Goal: Transaction & Acquisition: Purchase product/service

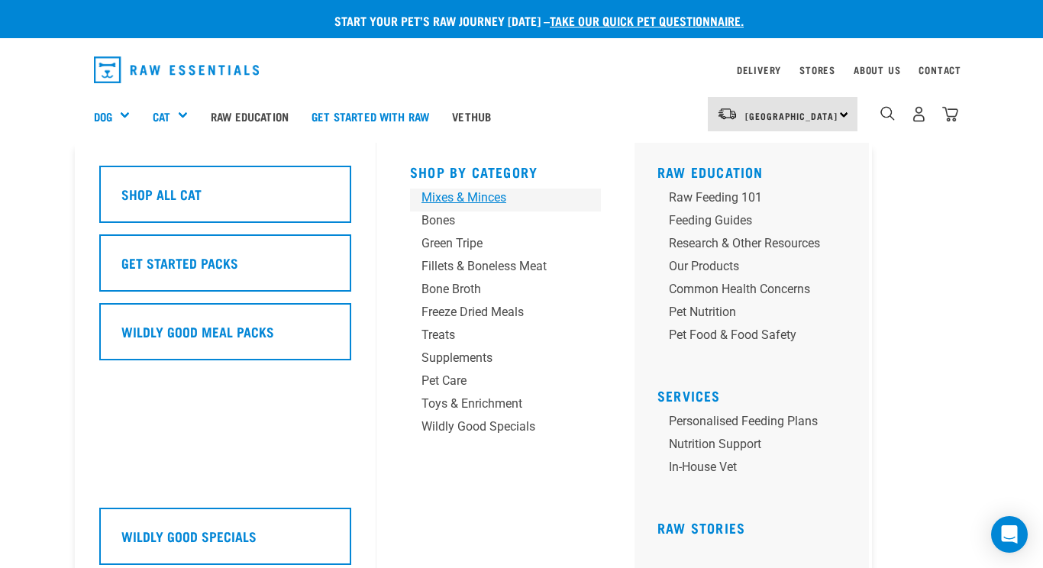
click at [454, 192] on div "Mixes & Minces" at bounding box center [492, 198] width 143 height 18
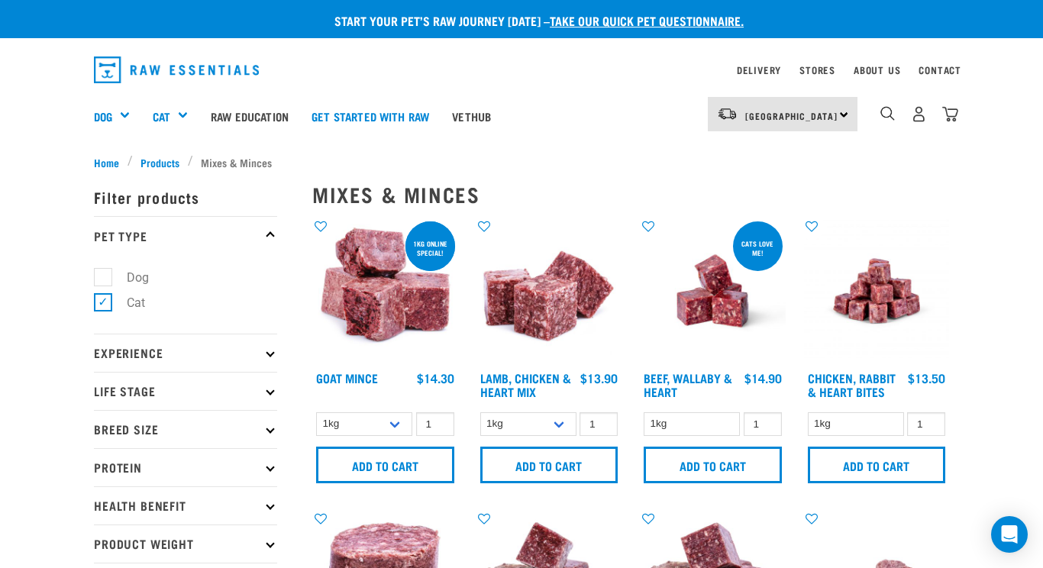
click at [102, 268] on label "Dog" at bounding box center [128, 277] width 53 height 19
click at [98, 270] on input "Dog" at bounding box center [99, 275] width 10 height 10
checkbox input "true"
click at [102, 299] on label "Cat" at bounding box center [126, 302] width 49 height 19
click at [96, 299] on input "Cat" at bounding box center [99, 300] width 10 height 10
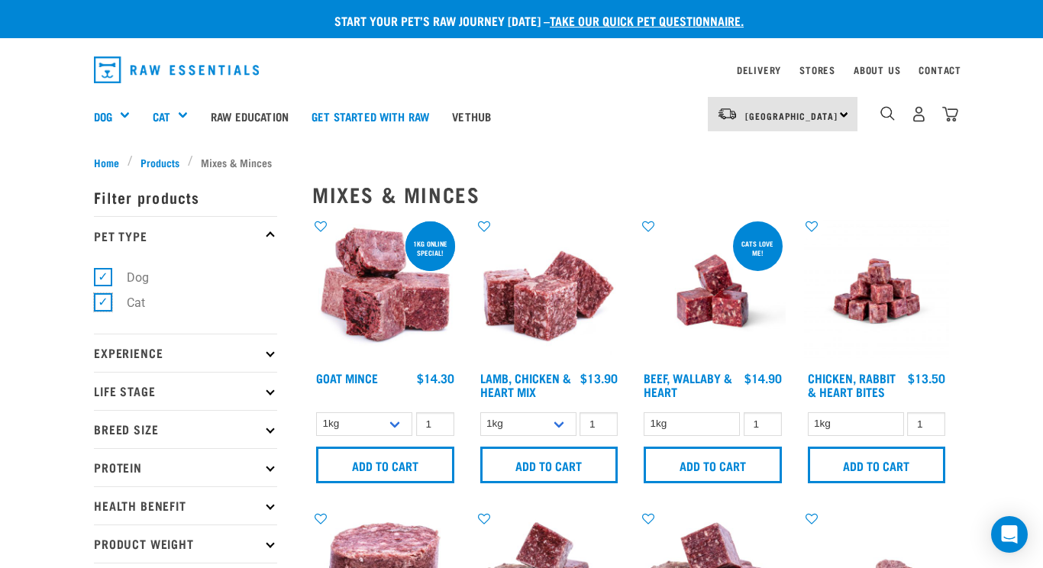
checkbox input "false"
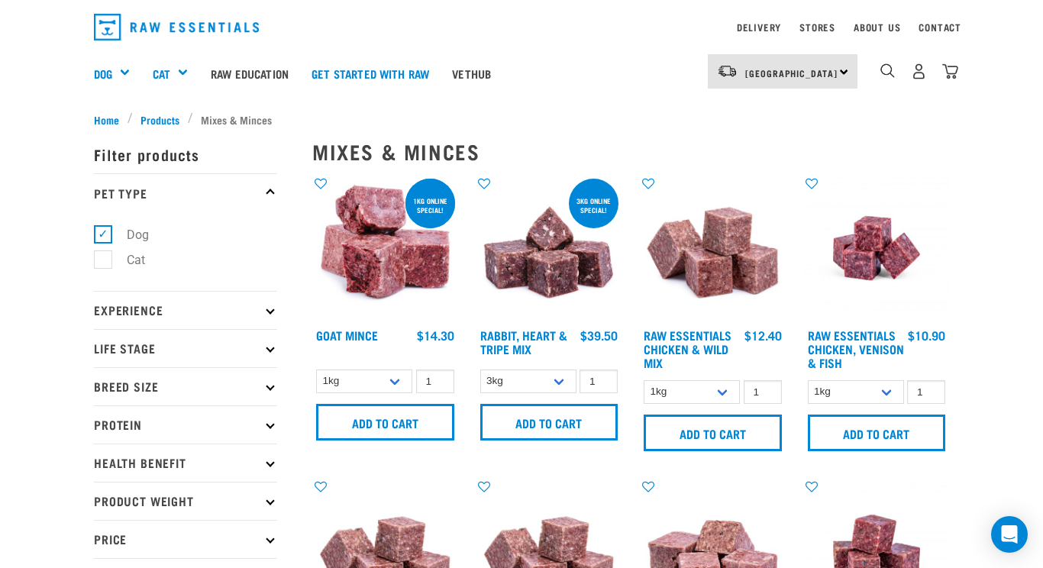
scroll to position [44, 0]
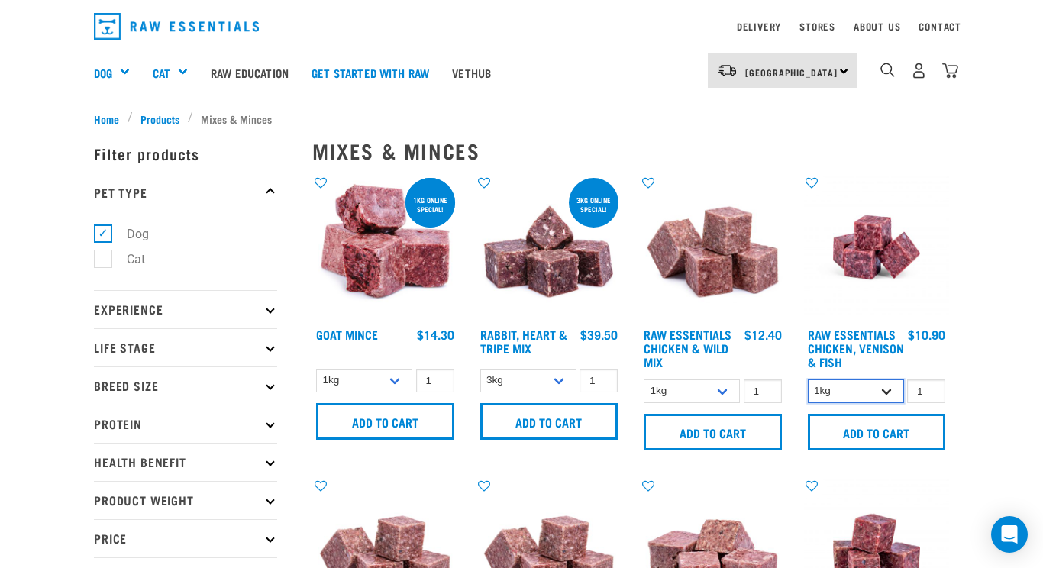
click at [886, 383] on select "1kg 3kg" at bounding box center [856, 391] width 96 height 24
select select "28665"
click at [808, 379] on select "1kg 3kg" at bounding box center [856, 391] width 96 height 24
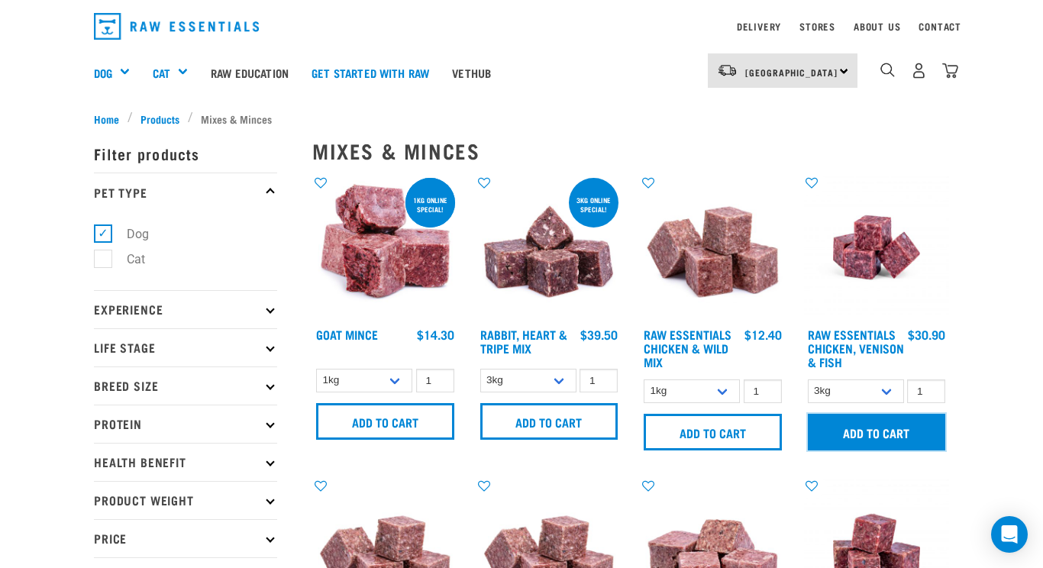
click at [858, 421] on input "Add to cart" at bounding box center [877, 432] width 138 height 37
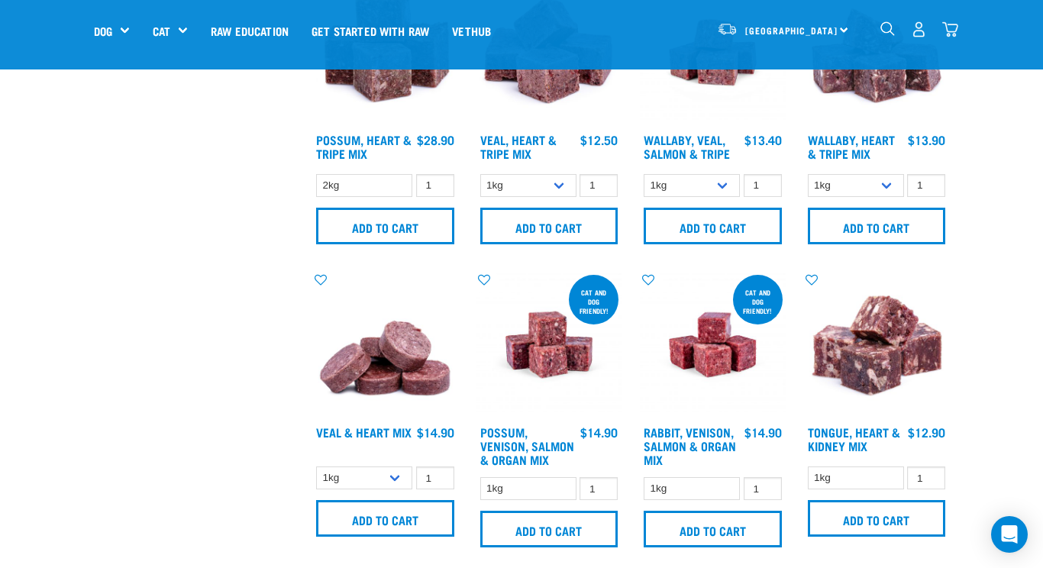
scroll to position [1919, 0]
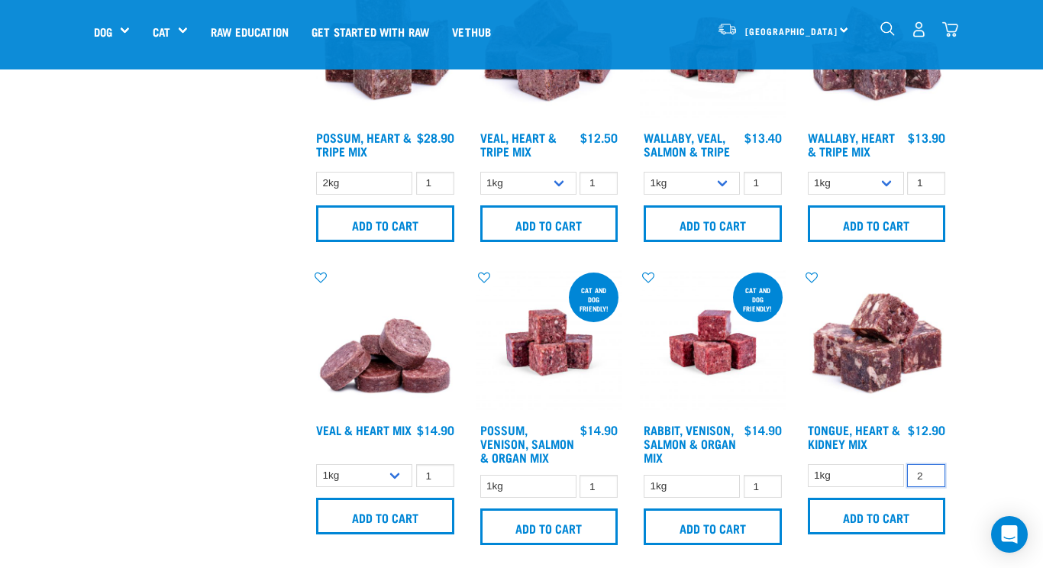
type input "2"
click at [928, 470] on input "2" at bounding box center [926, 476] width 38 height 24
click at [874, 477] on select "1kg" at bounding box center [856, 476] width 96 height 24
click at [808, 464] on select "1kg" at bounding box center [856, 476] width 96 height 24
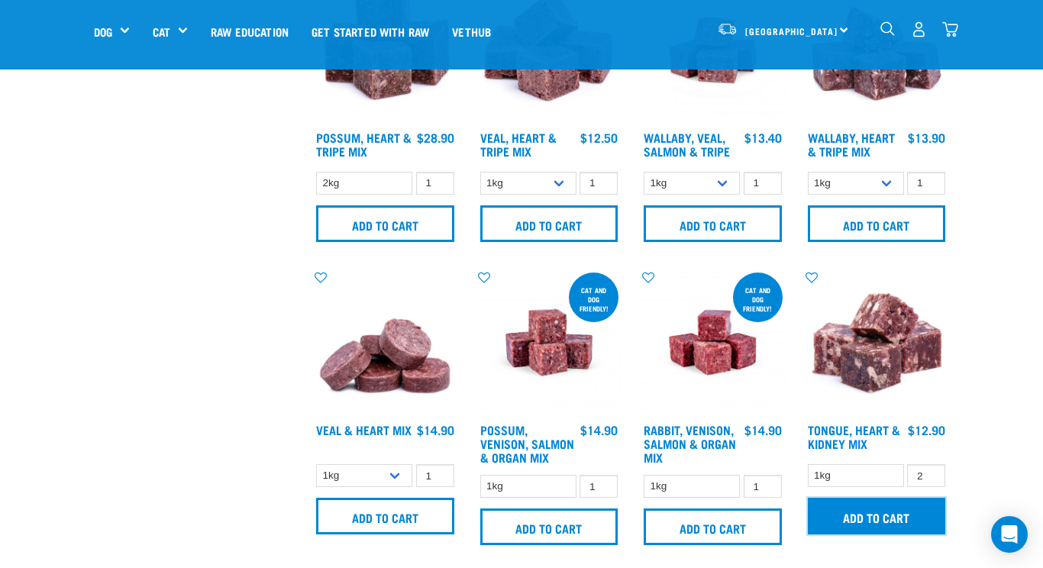
click at [916, 509] on input "Add to cart" at bounding box center [877, 516] width 138 height 37
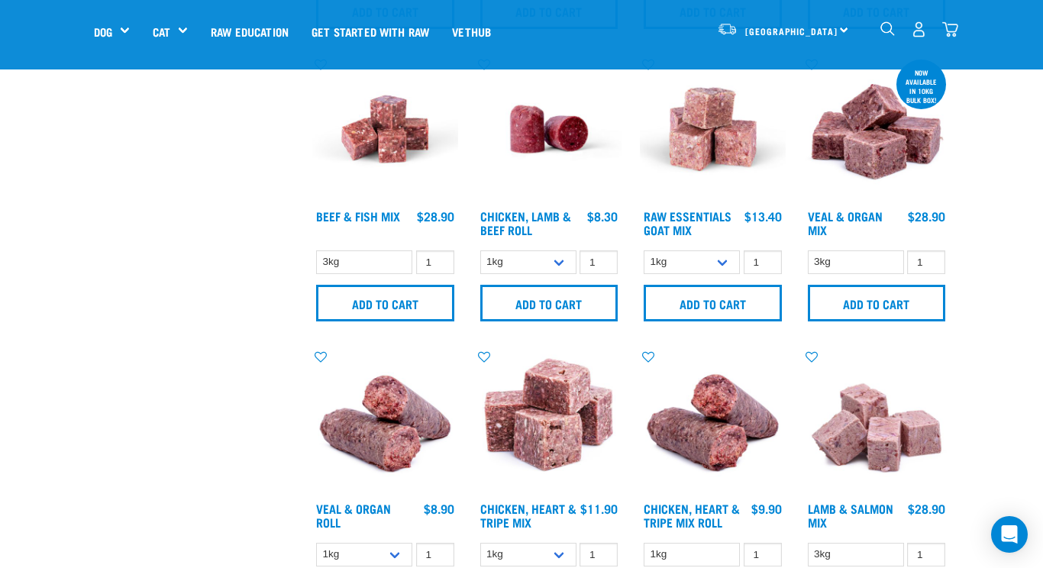
scroll to position [643, 0]
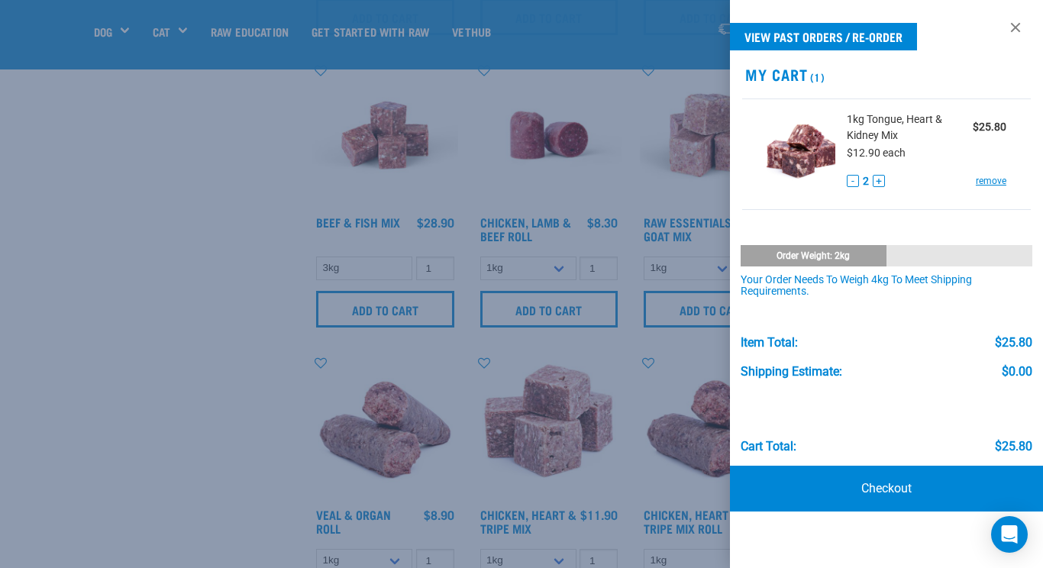
click at [255, 415] on div at bounding box center [521, 284] width 1043 height 568
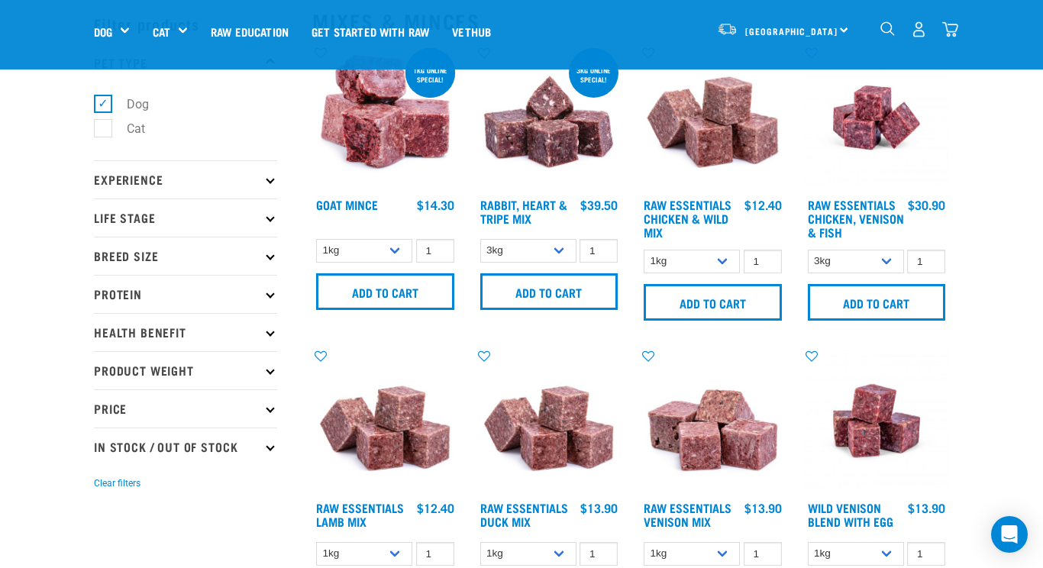
scroll to position [77, 0]
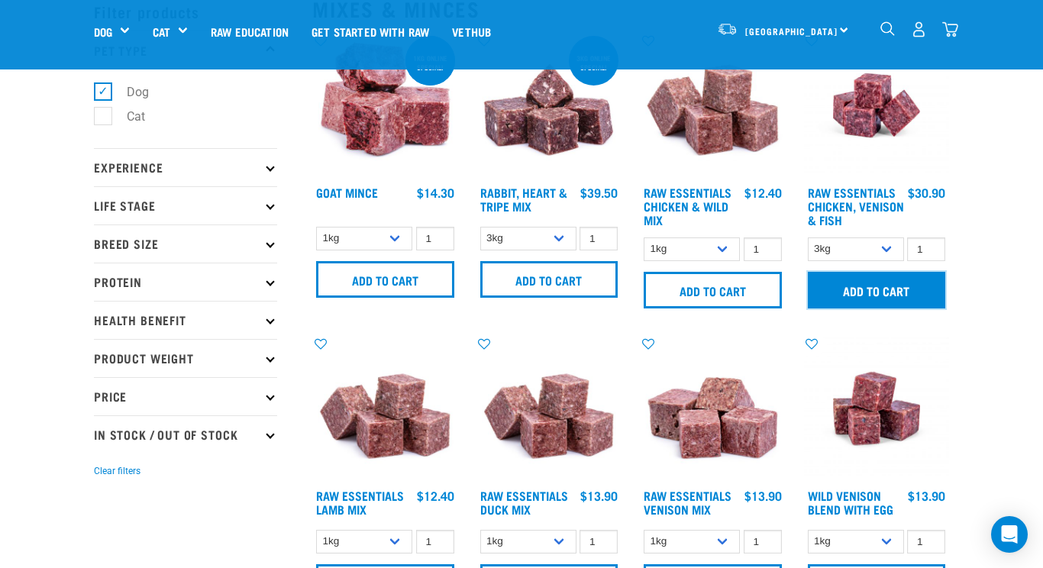
click at [873, 293] on input "Add to cart" at bounding box center [877, 290] width 138 height 37
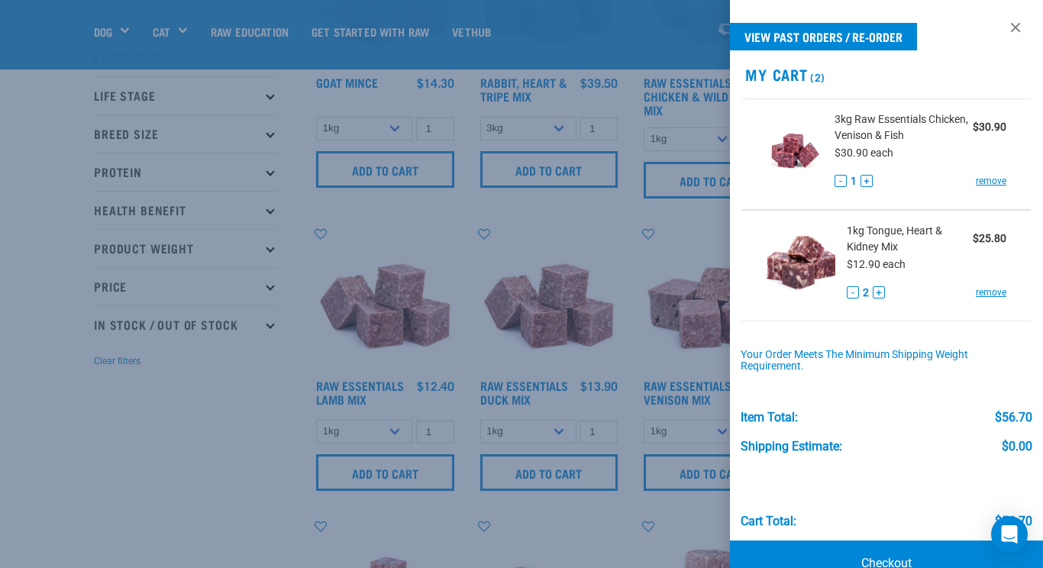
scroll to position [189, 0]
click at [269, 424] on div at bounding box center [521, 284] width 1043 height 568
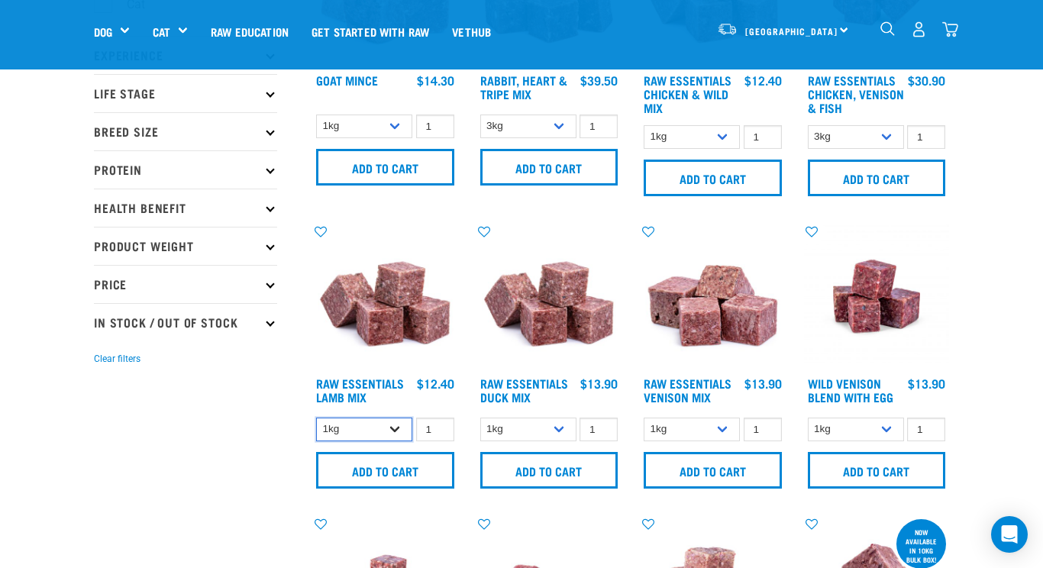
click at [393, 427] on select "1kg 3kg Bulk (10kg)" at bounding box center [364, 430] width 96 height 24
select select "341961"
click at [316, 418] on select "1kg 3kg Bulk (10kg)" at bounding box center [364, 430] width 96 height 24
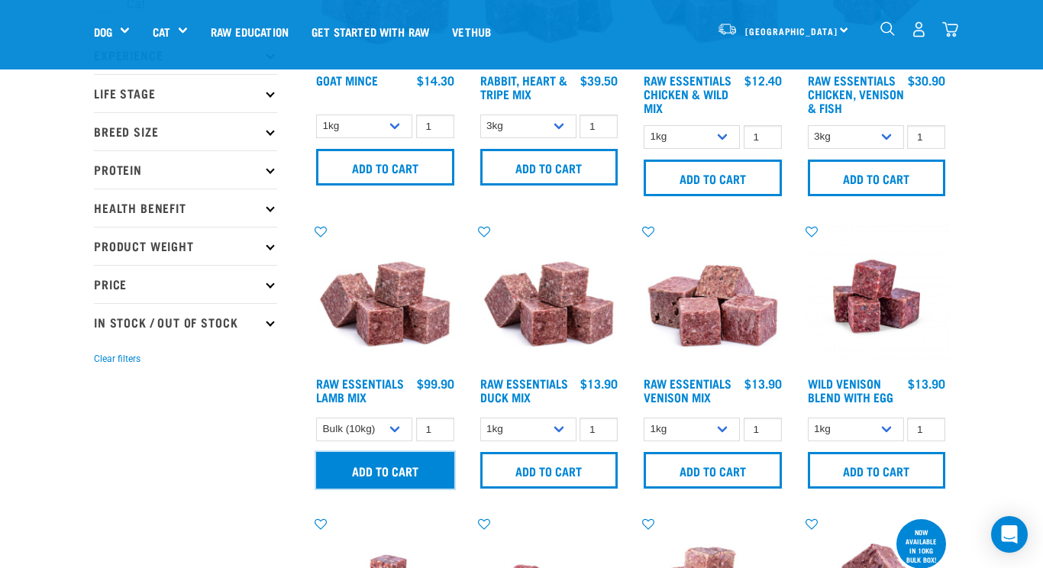
click at [385, 468] on input "Add to cart" at bounding box center [385, 470] width 138 height 37
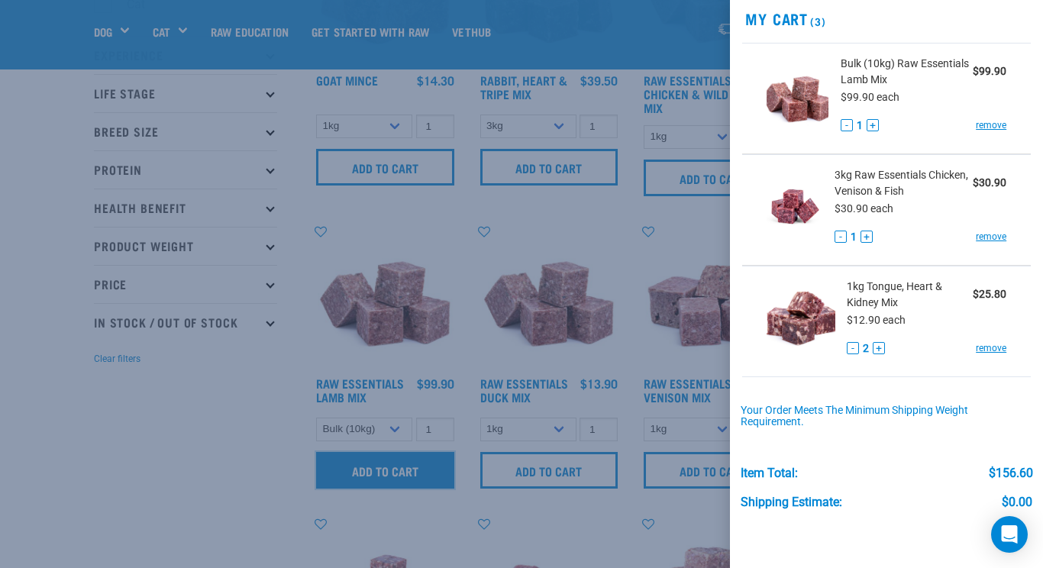
scroll to position [53, 0]
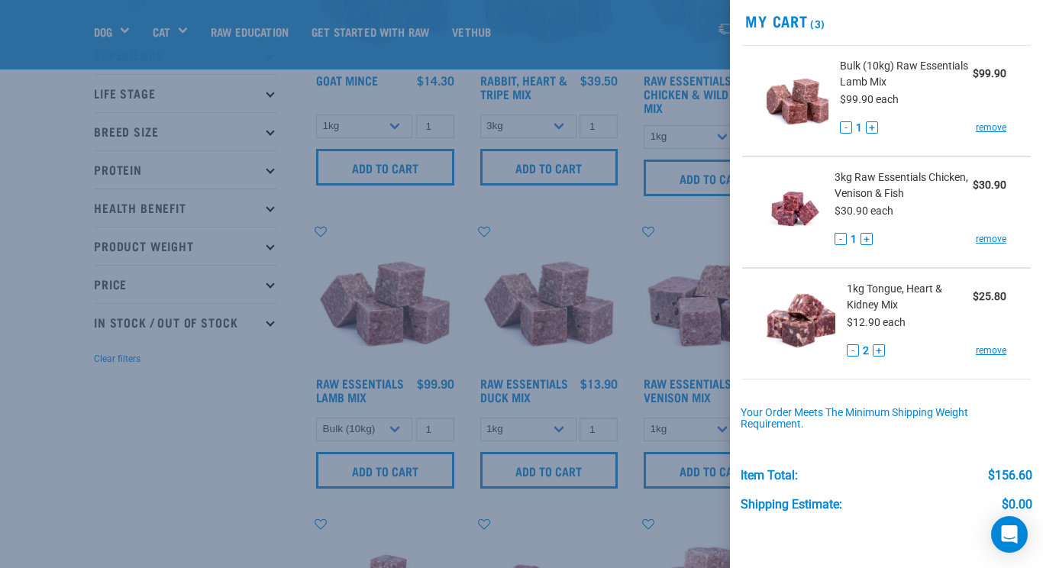
click at [257, 444] on div at bounding box center [521, 284] width 1043 height 568
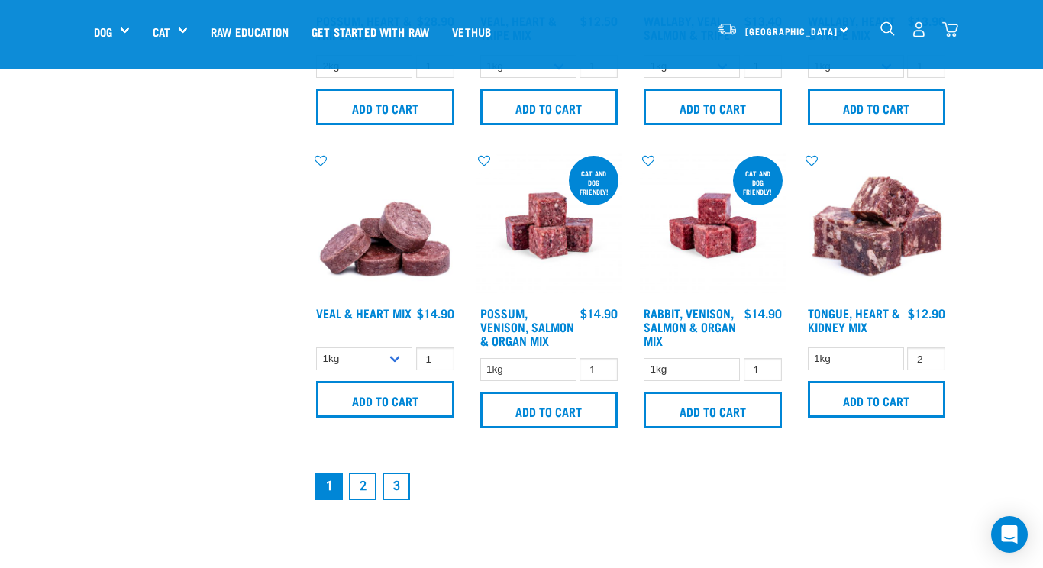
scroll to position [2048, 0]
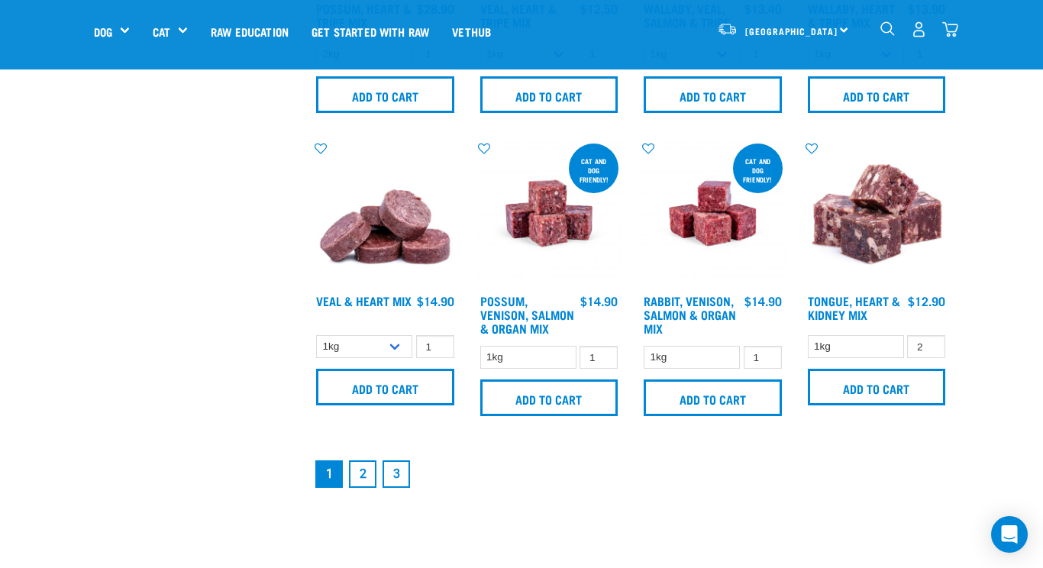
click at [360, 476] on link "2" at bounding box center [362, 473] width 27 height 27
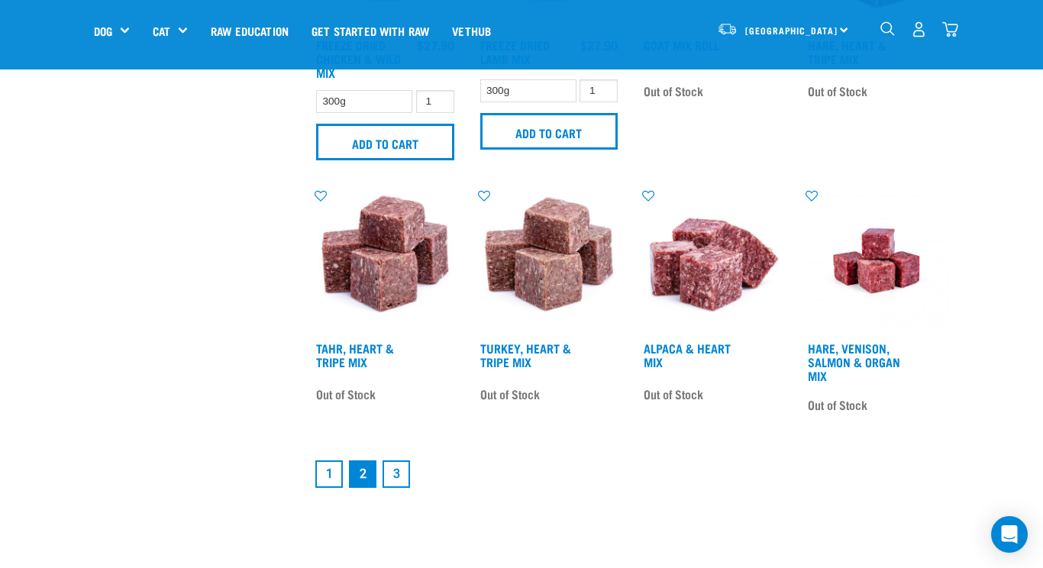
scroll to position [1992, 0]
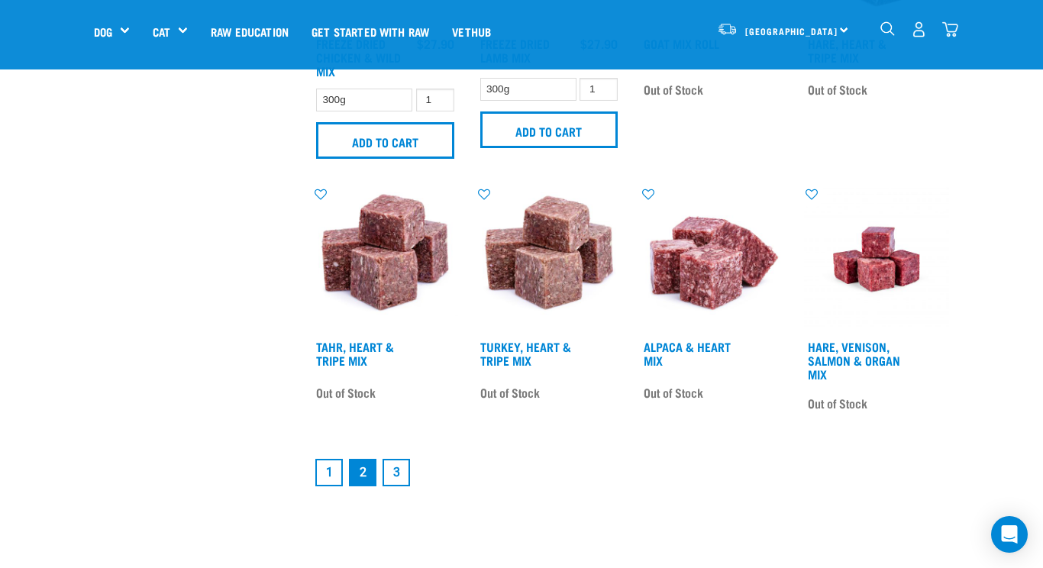
click at [320, 462] on link "1" at bounding box center [328, 472] width 27 height 27
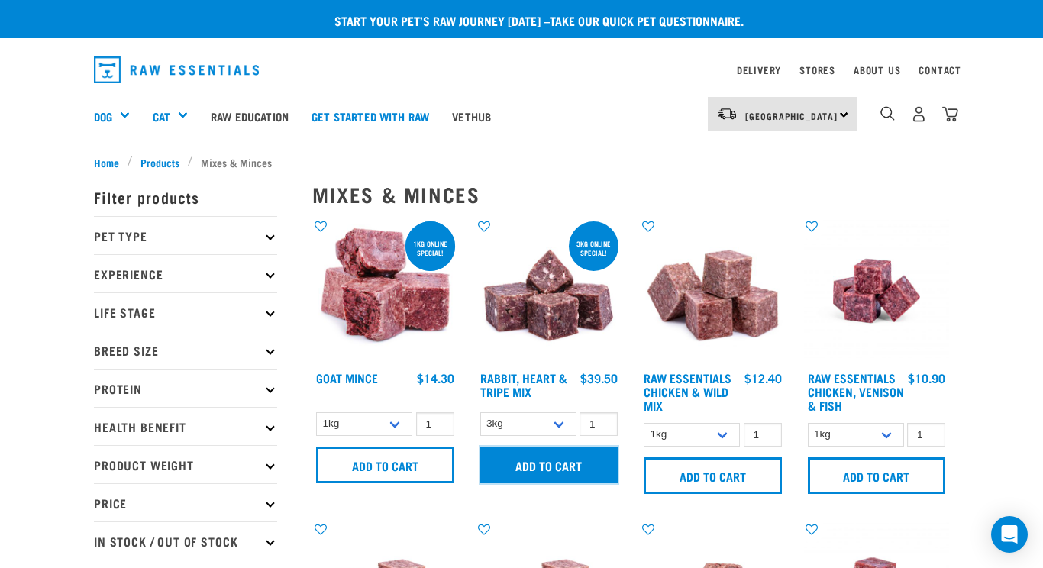
click at [536, 469] on input "Add to cart" at bounding box center [549, 465] width 138 height 37
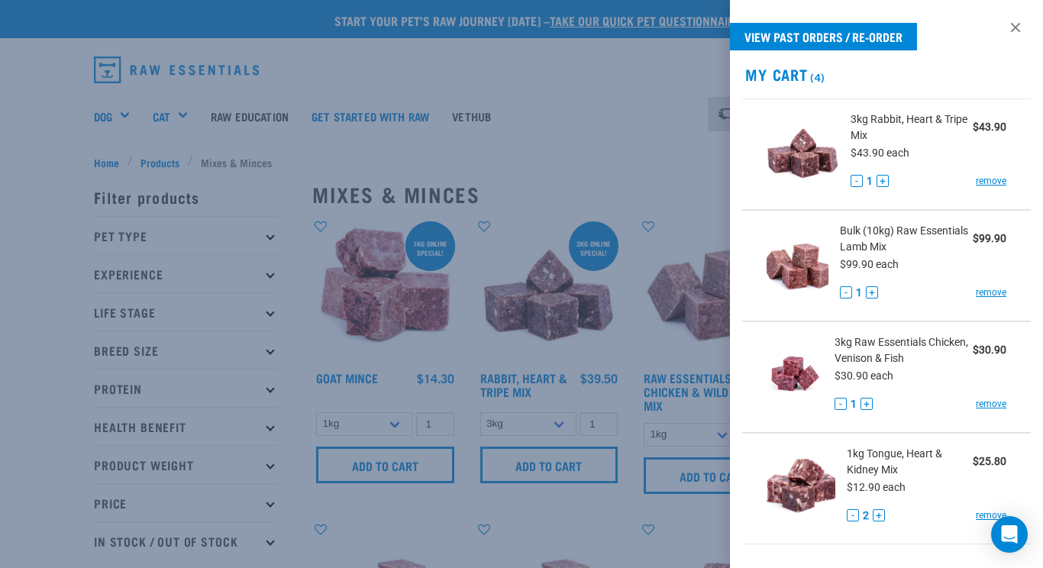
click at [25, 482] on div at bounding box center [521, 284] width 1043 height 568
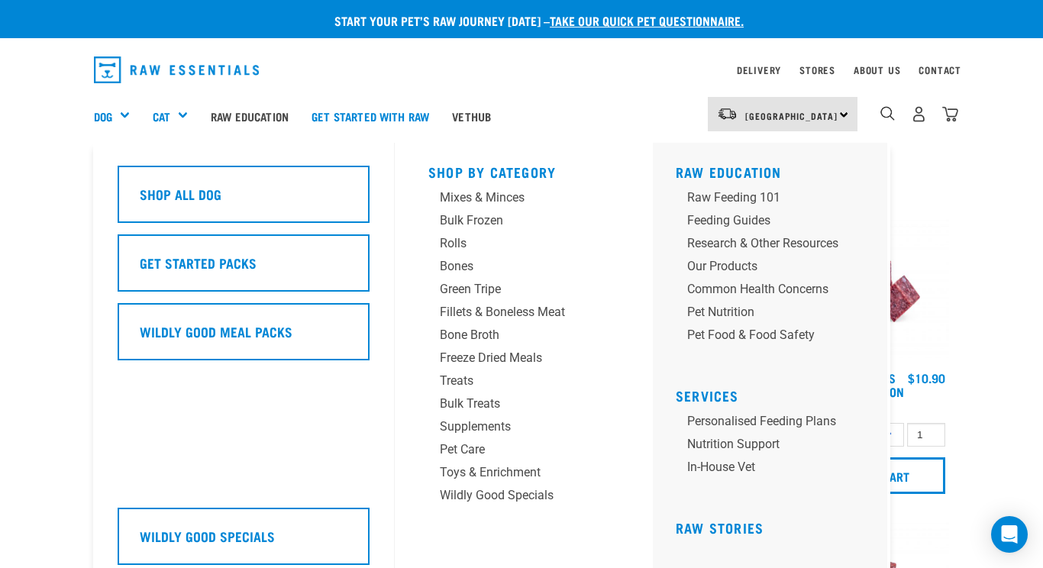
click at [120, 111] on div "Dog" at bounding box center [117, 116] width 47 height 61
click at [483, 282] on div "Green Tripe" at bounding box center [511, 289] width 143 height 18
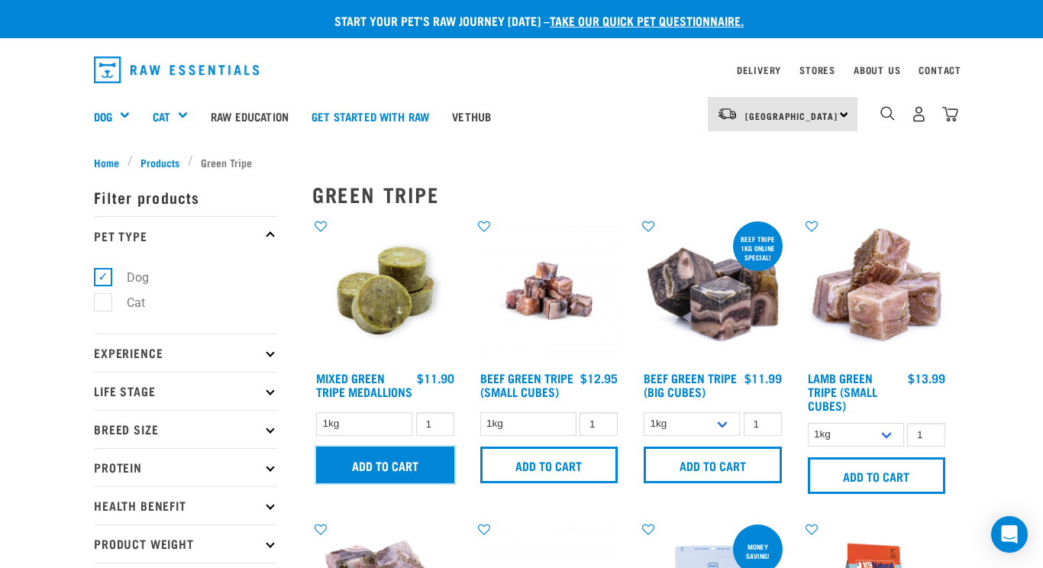
click at [408, 460] on input "Add to cart" at bounding box center [385, 465] width 138 height 37
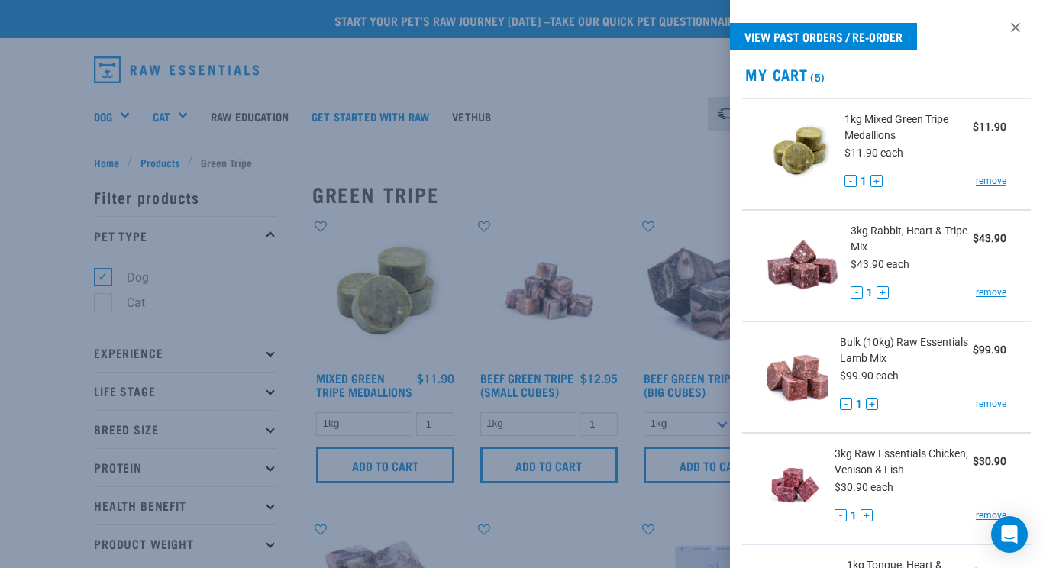
click at [628, 382] on div at bounding box center [521, 284] width 1043 height 568
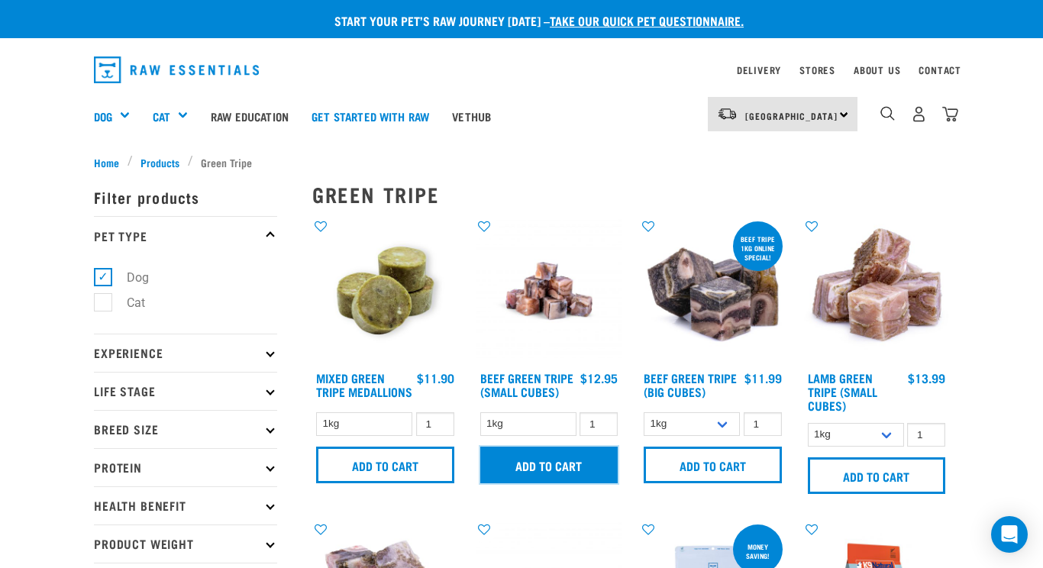
click at [574, 459] on input "Add to cart" at bounding box center [549, 465] width 138 height 37
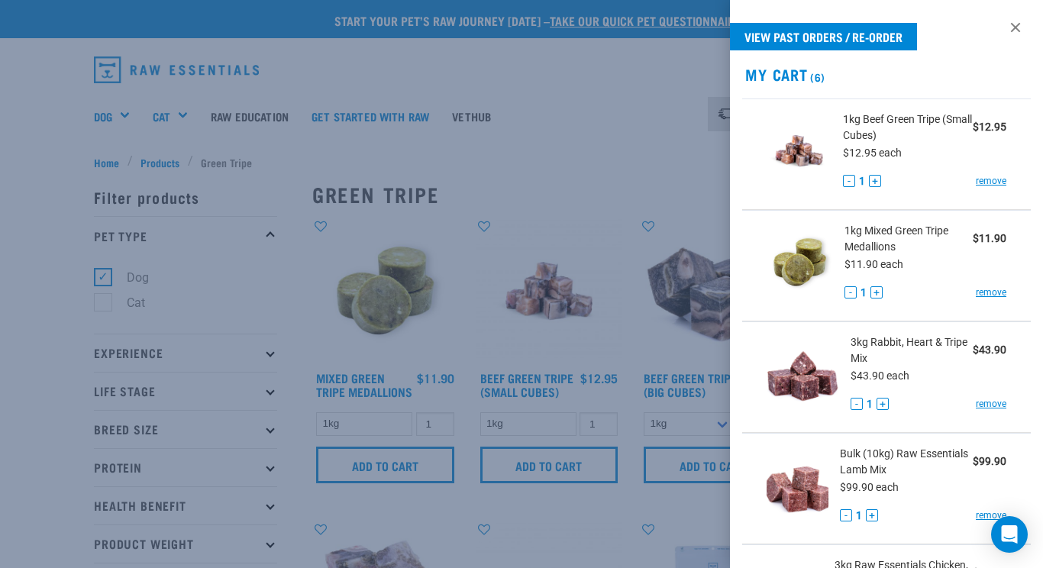
click at [37, 470] on div at bounding box center [521, 284] width 1043 height 568
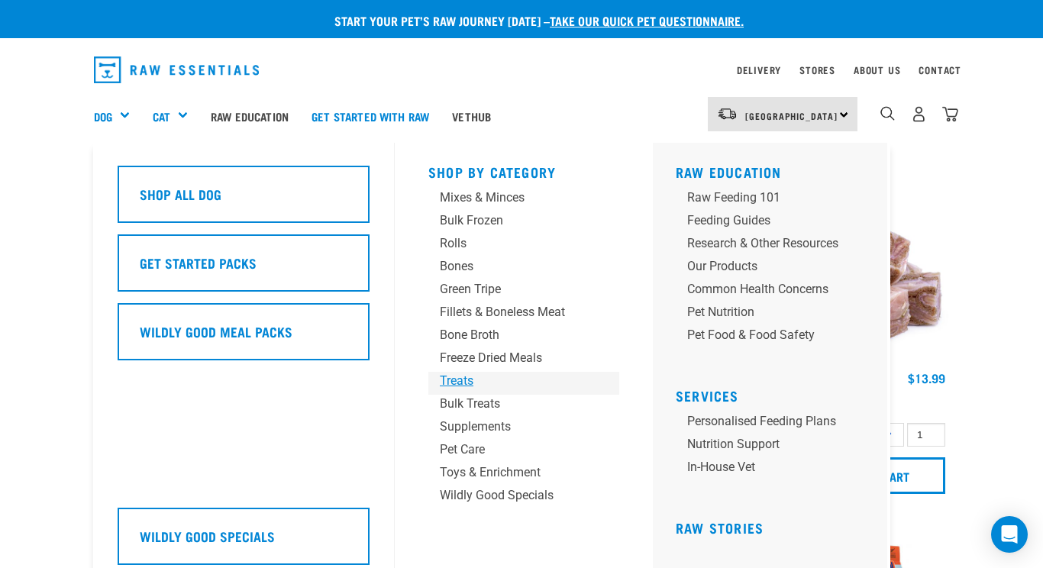
click at [466, 378] on div "Treats" at bounding box center [511, 381] width 143 height 18
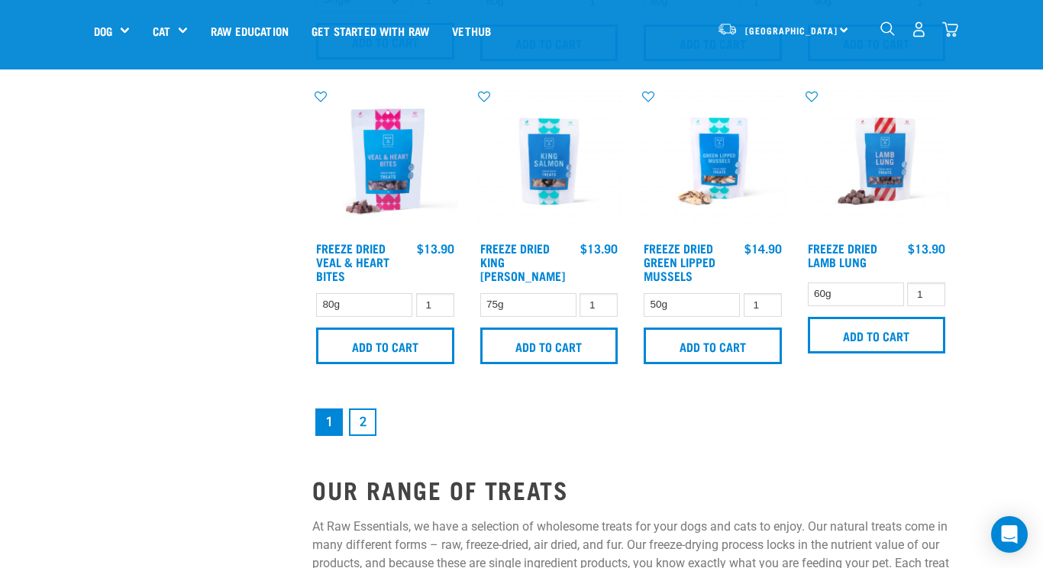
scroll to position [2090, 0]
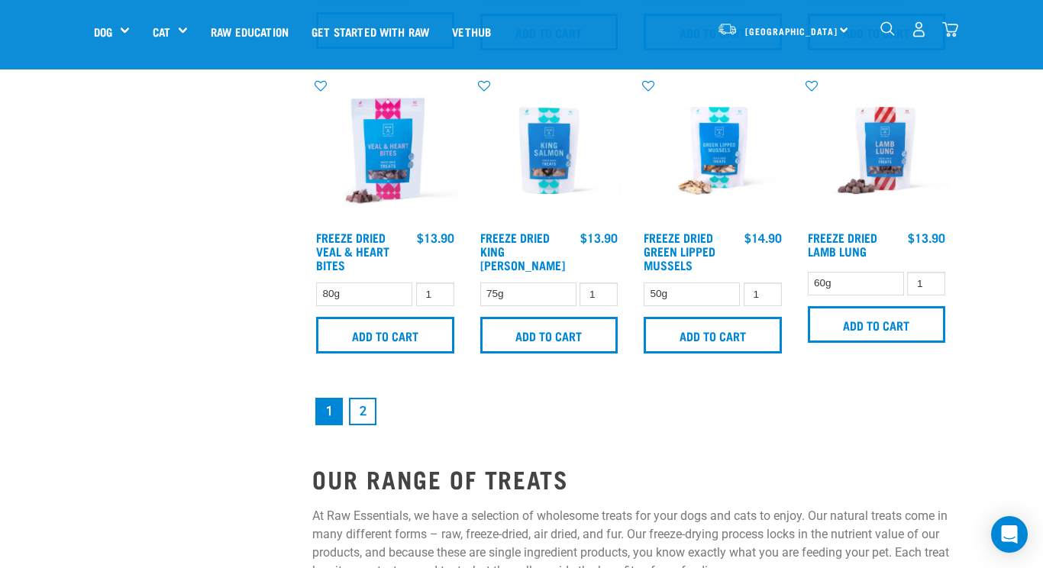
click at [363, 412] on link "2" at bounding box center [362, 411] width 27 height 27
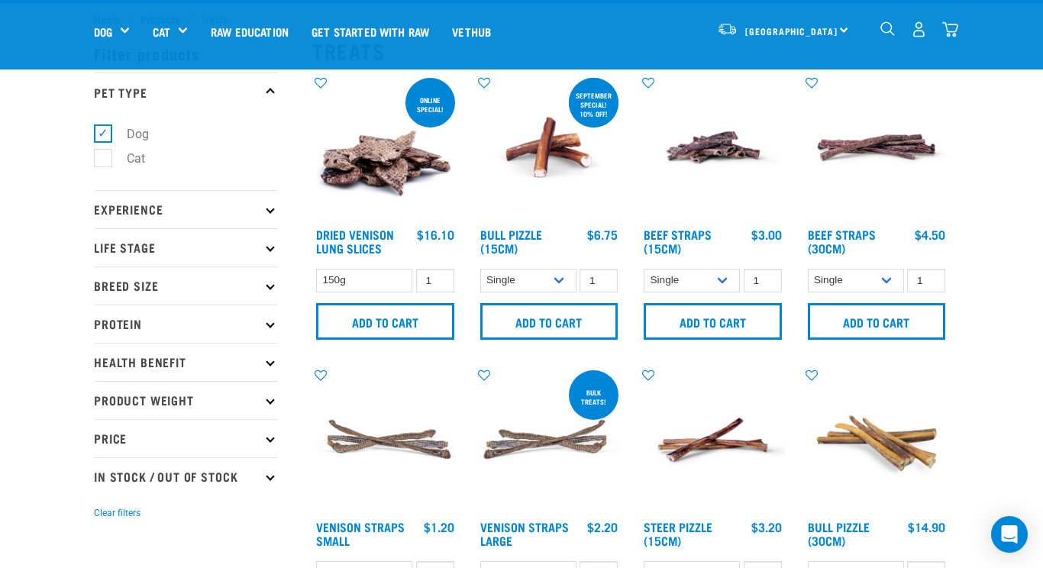
scroll to position [0, 0]
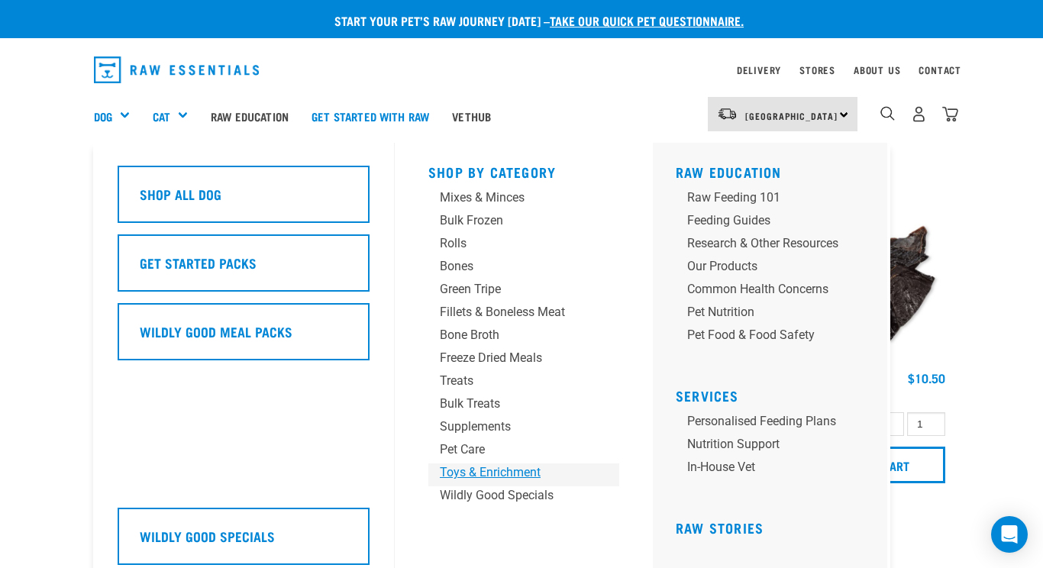
click at [488, 472] on div "Toys & Enrichment" at bounding box center [511, 472] width 143 height 18
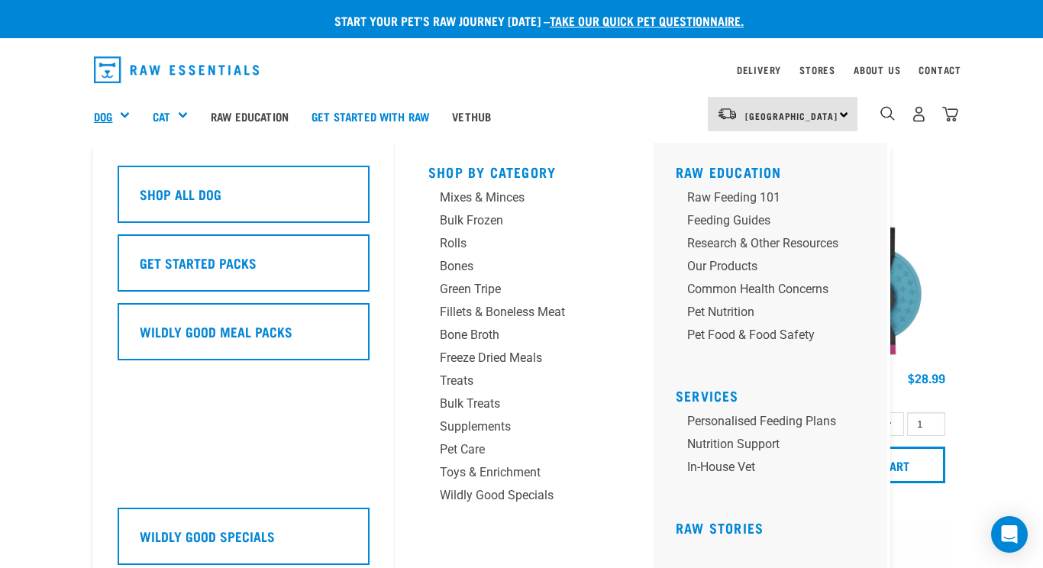
click at [101, 115] on link "Dog" at bounding box center [103, 117] width 18 height 18
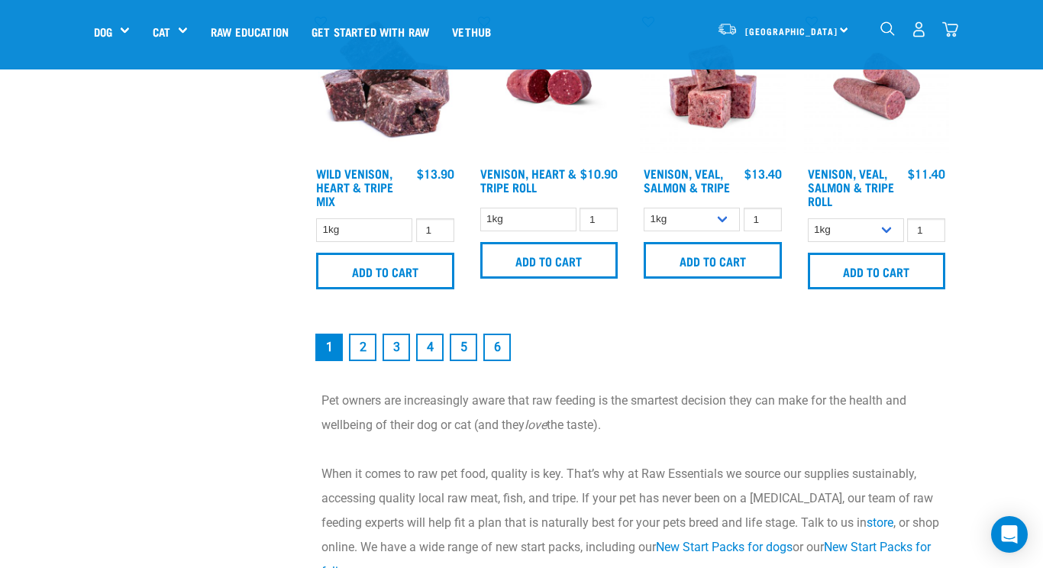
scroll to position [2173, 0]
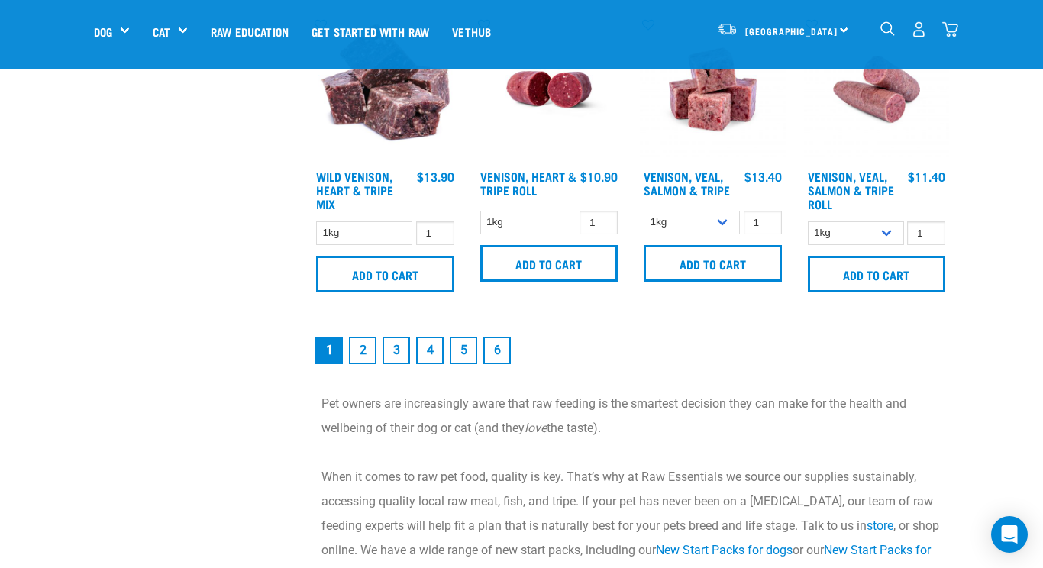
click at [488, 352] on link "6" at bounding box center [496, 350] width 27 height 27
click at [498, 345] on link "6" at bounding box center [496, 350] width 27 height 27
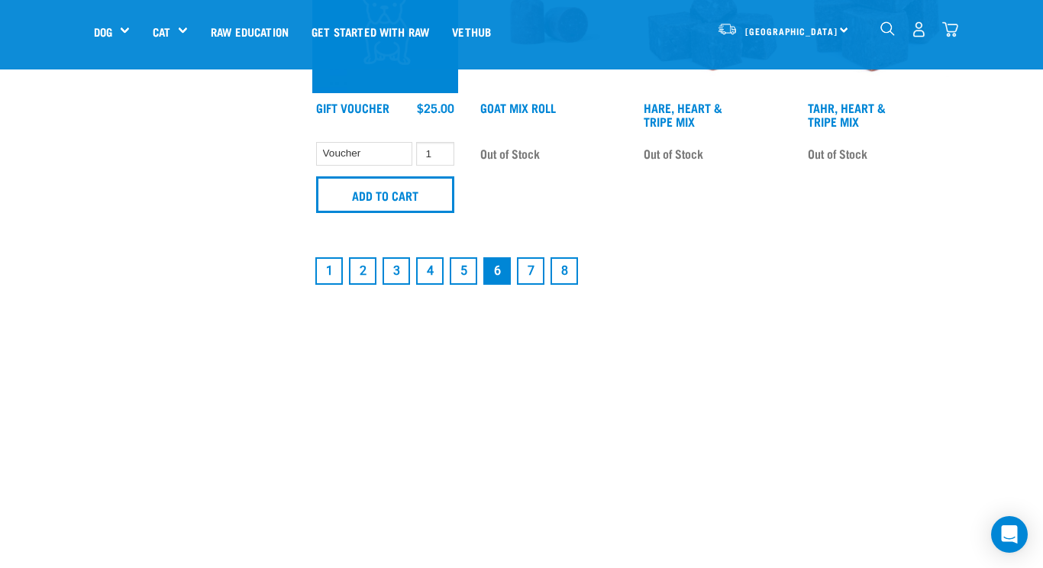
scroll to position [2306, 0]
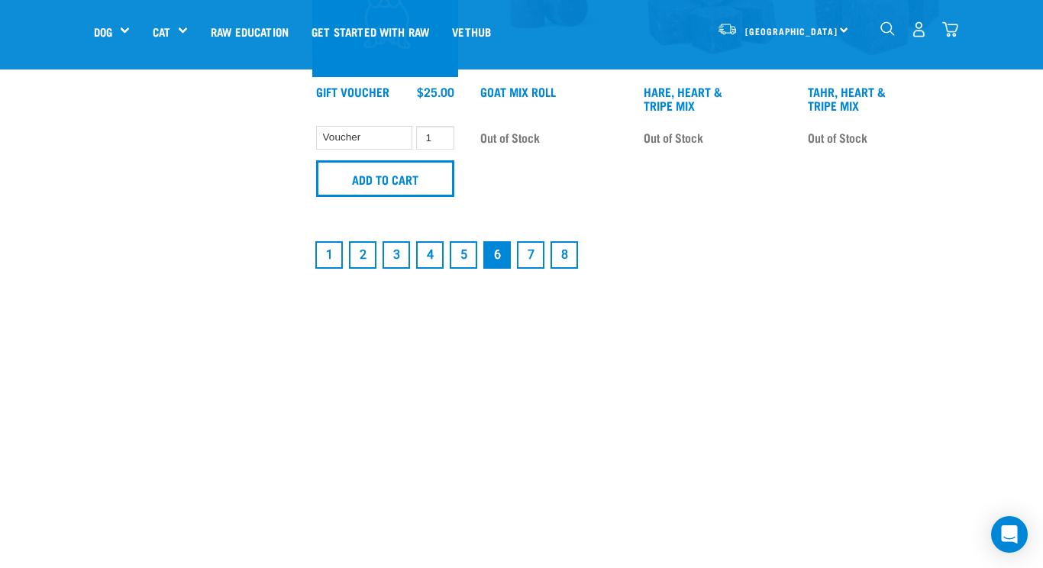
click at [458, 262] on link "5" at bounding box center [463, 254] width 27 height 27
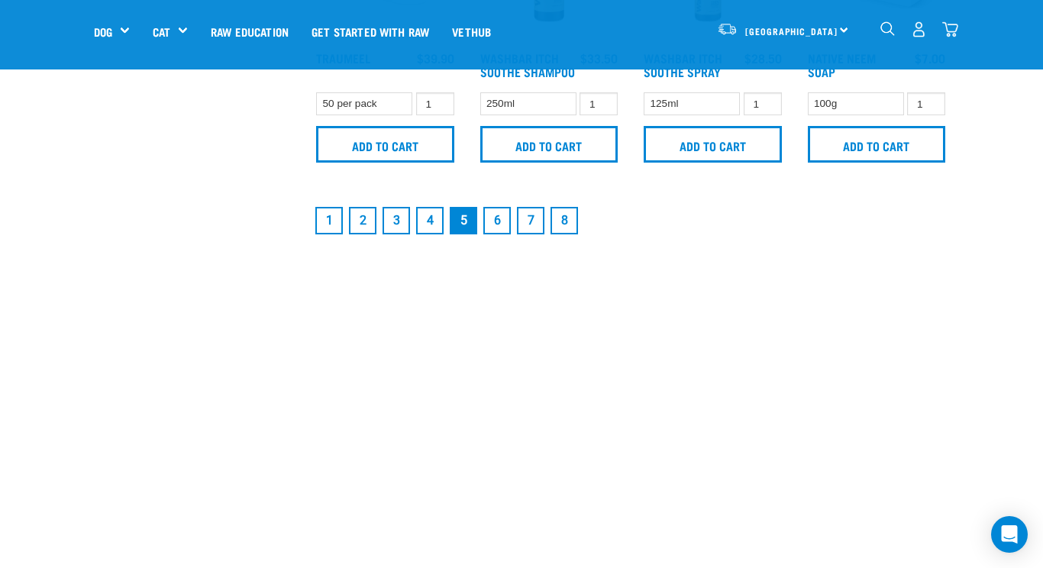
scroll to position [2389, 0]
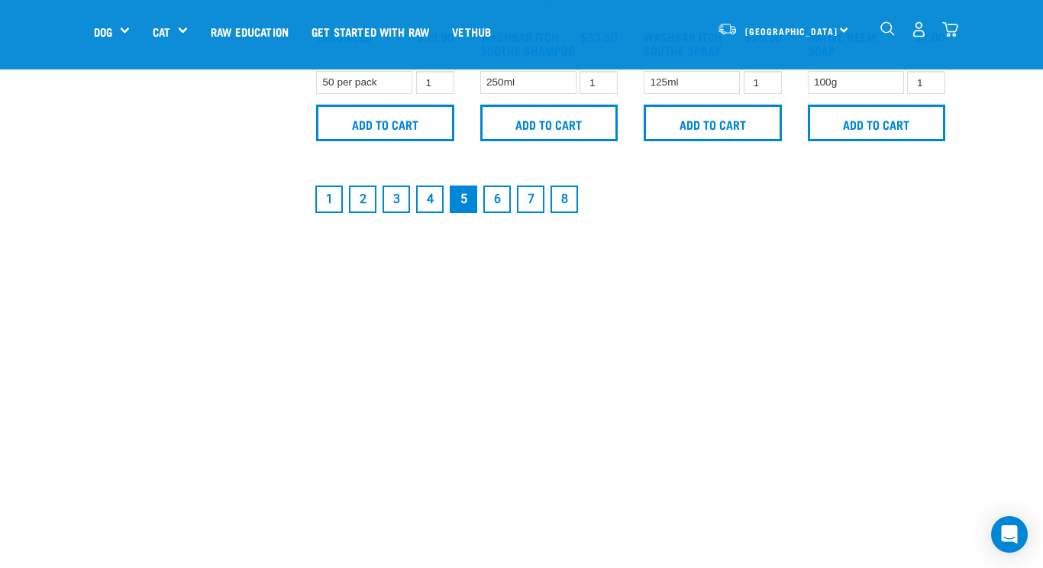
click at [428, 191] on link "4" at bounding box center [429, 199] width 27 height 27
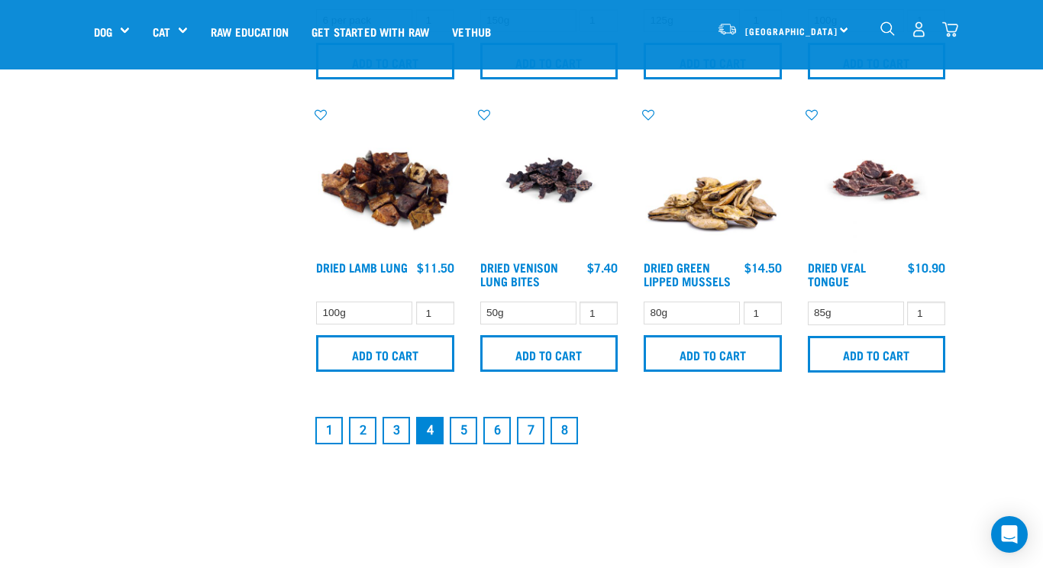
scroll to position [2094, 0]
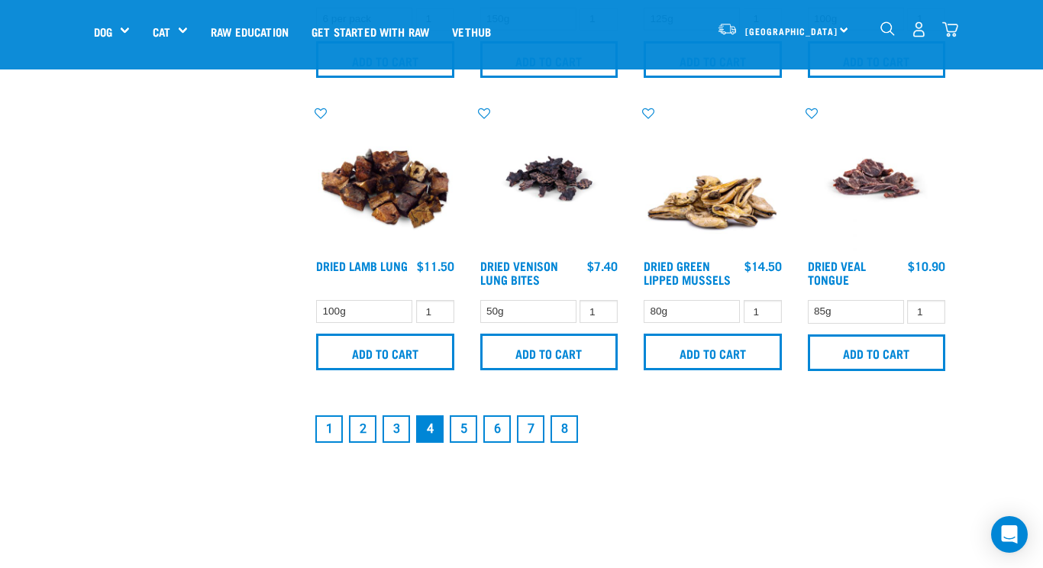
click at [399, 421] on link "3" at bounding box center [395, 428] width 27 height 27
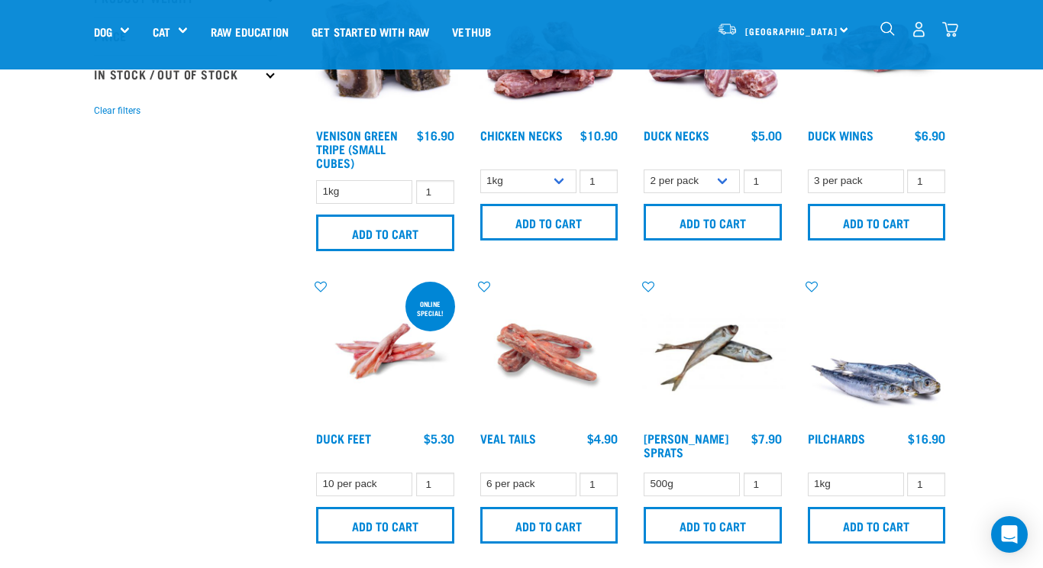
scroll to position [439, 0]
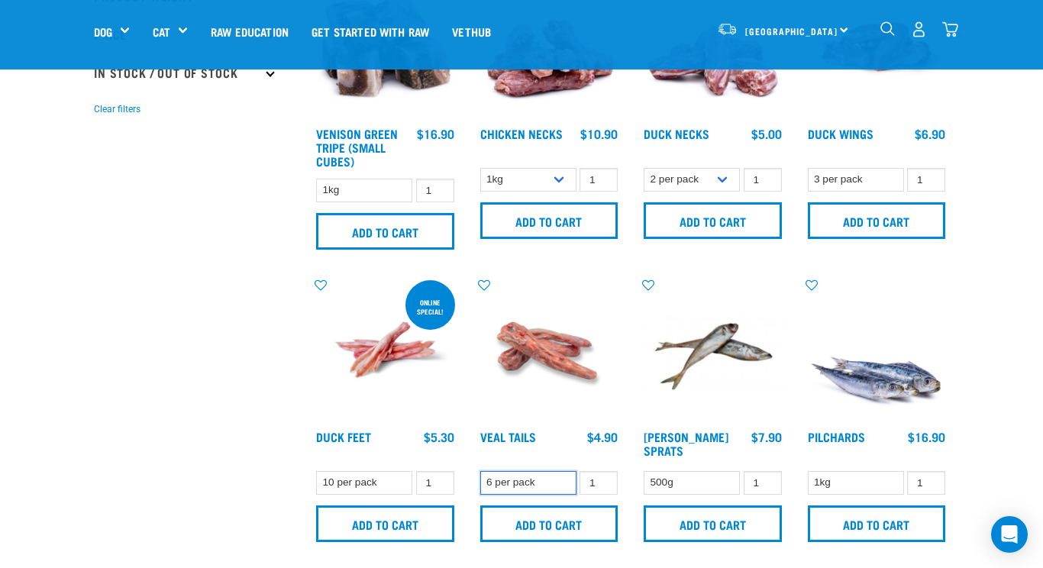
click at [559, 480] on select "6 per pack" at bounding box center [528, 483] width 96 height 24
click at [480, 471] on select "6 per pack" at bounding box center [528, 483] width 96 height 24
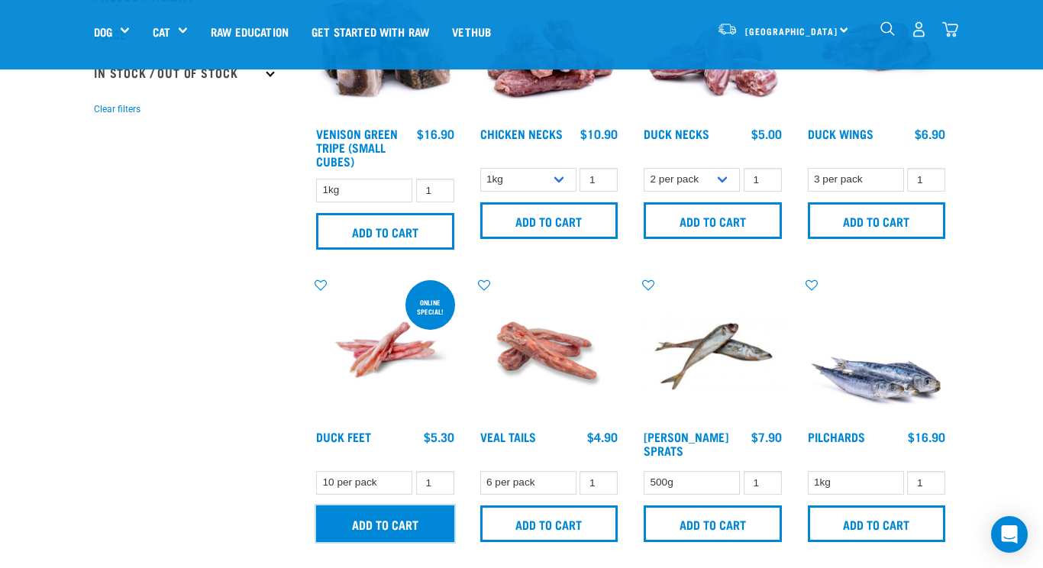
click at [363, 521] on input "Add to cart" at bounding box center [385, 523] width 138 height 37
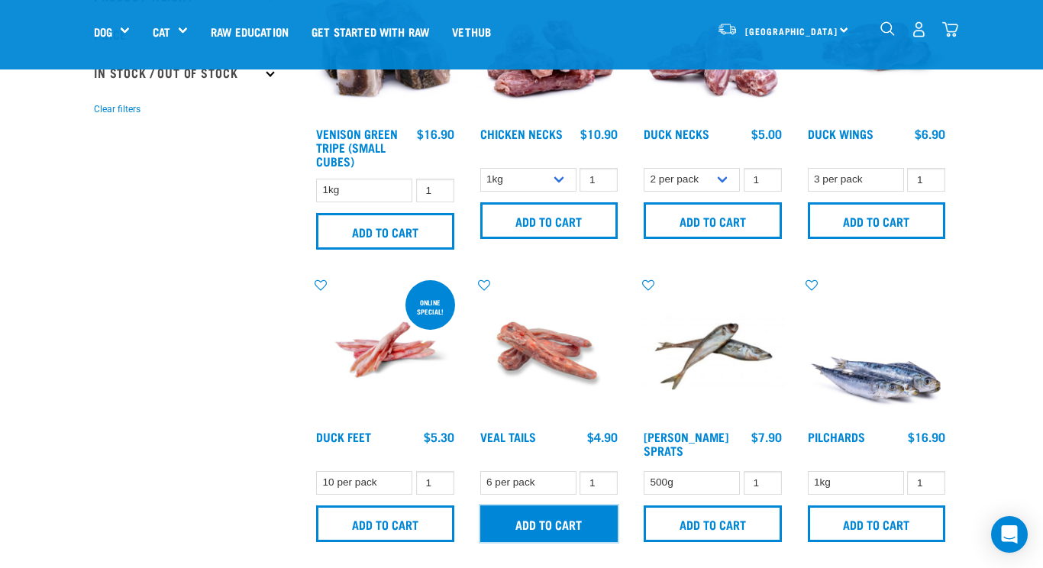
click at [578, 517] on input "Add to cart" at bounding box center [549, 523] width 138 height 37
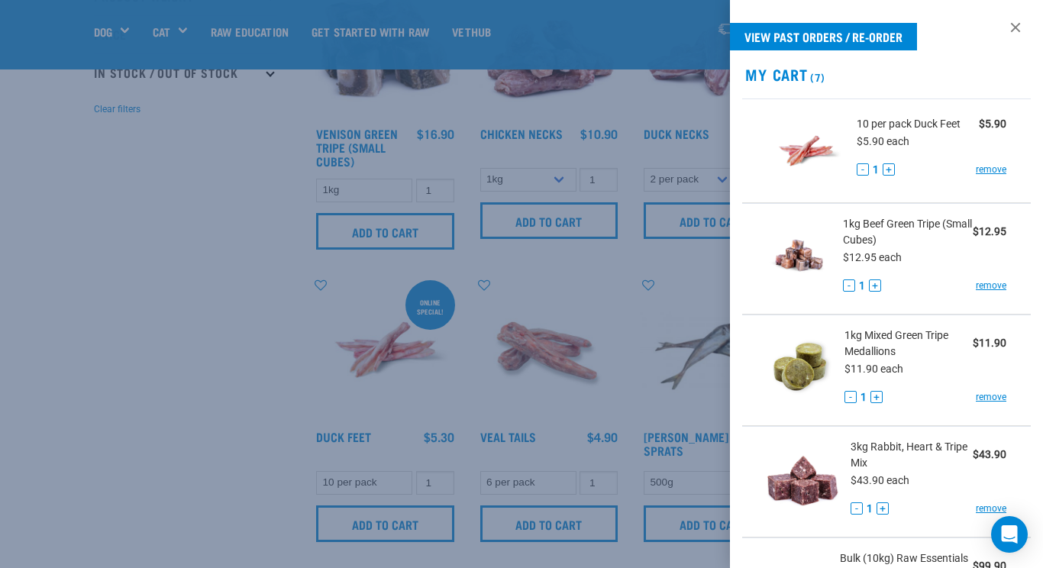
click at [602, 473] on div at bounding box center [521, 284] width 1043 height 568
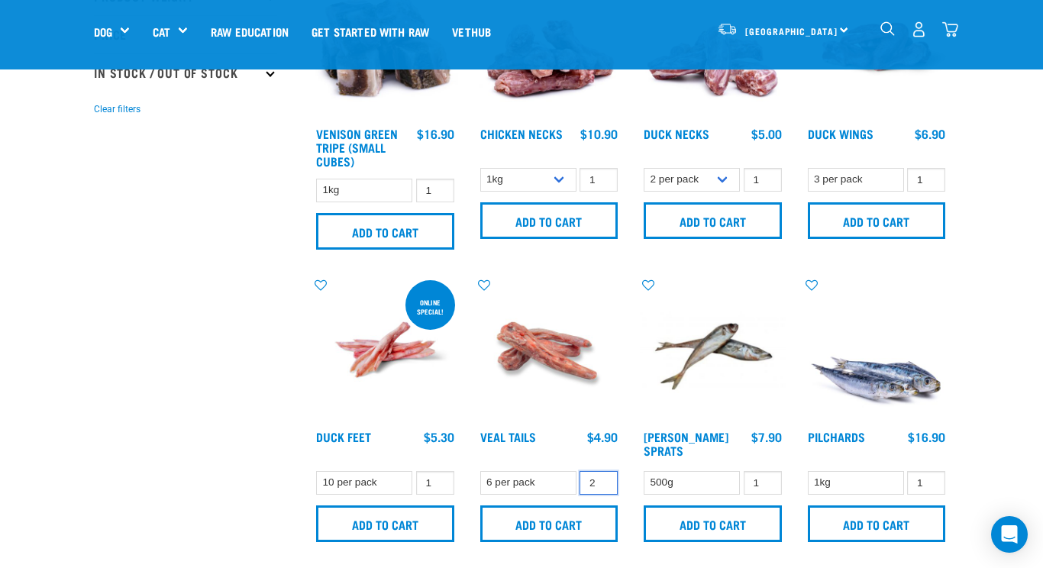
type input "2"
click at [601, 477] on input "2" at bounding box center [598, 483] width 38 height 24
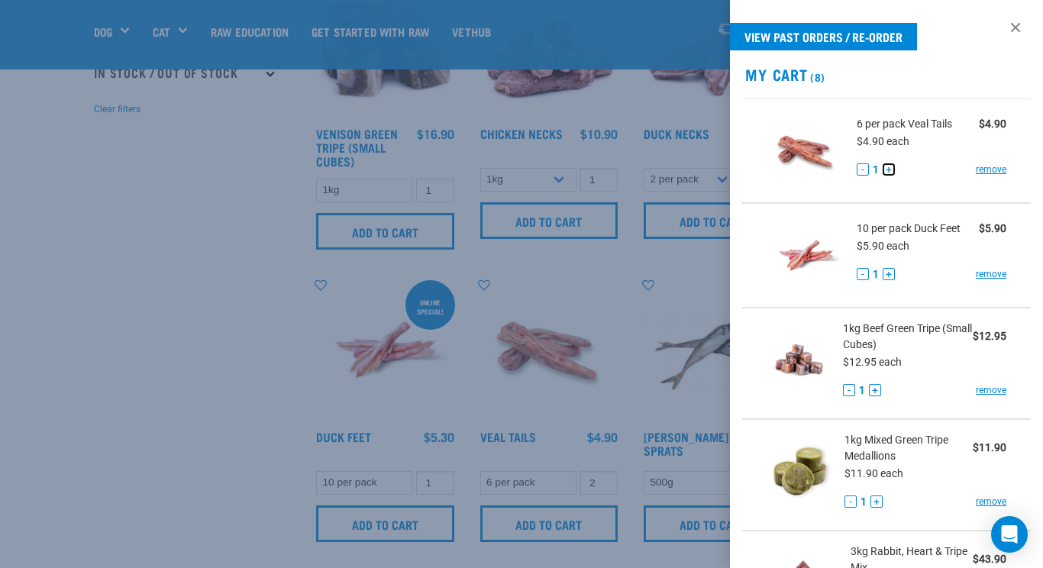
click at [885, 167] on button "+" at bounding box center [889, 169] width 12 height 12
click at [236, 337] on div at bounding box center [521, 284] width 1043 height 568
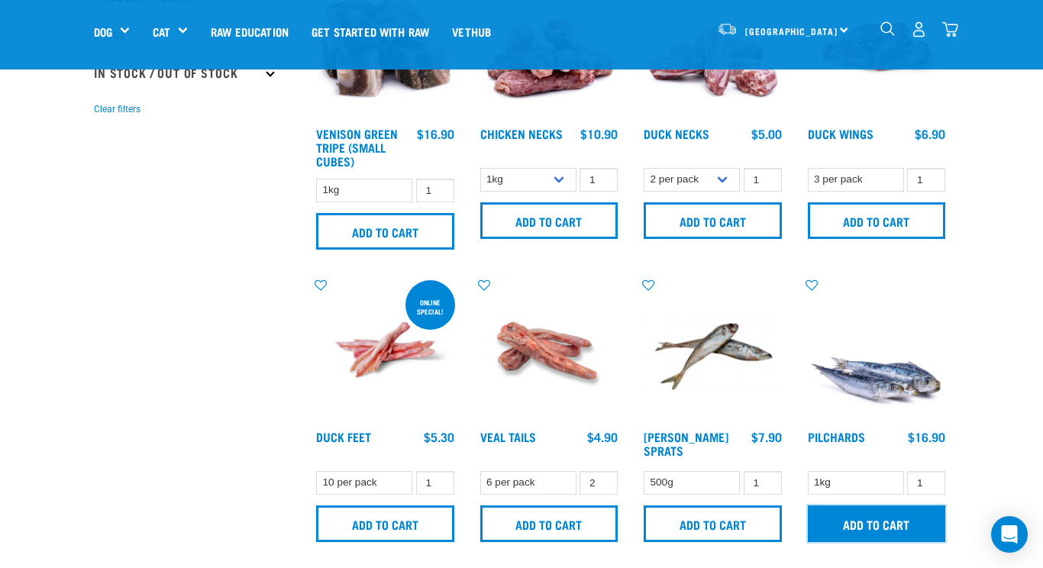
click at [856, 517] on input "Add to cart" at bounding box center [877, 523] width 138 height 37
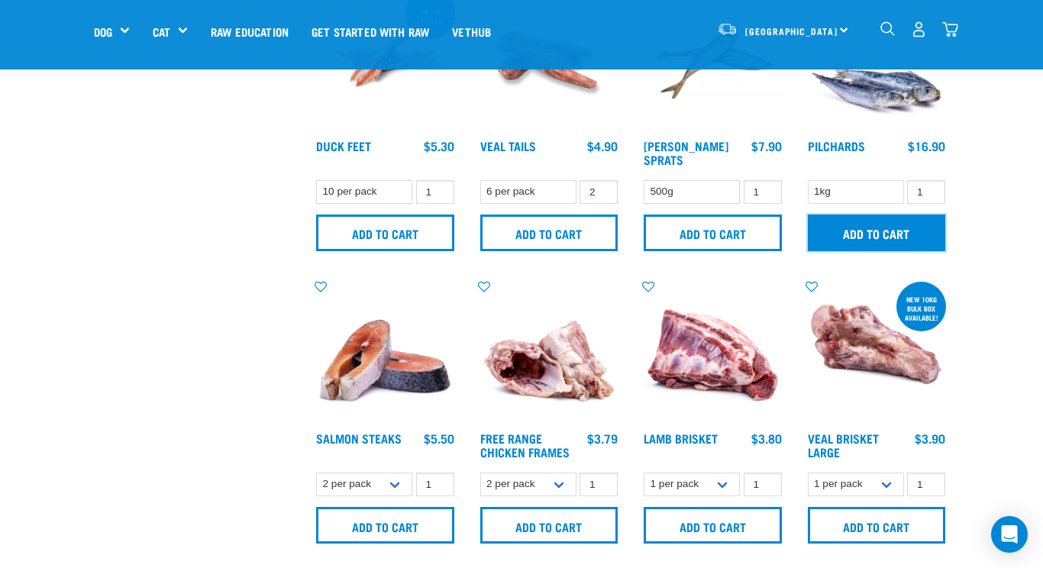
scroll to position [761, 0]
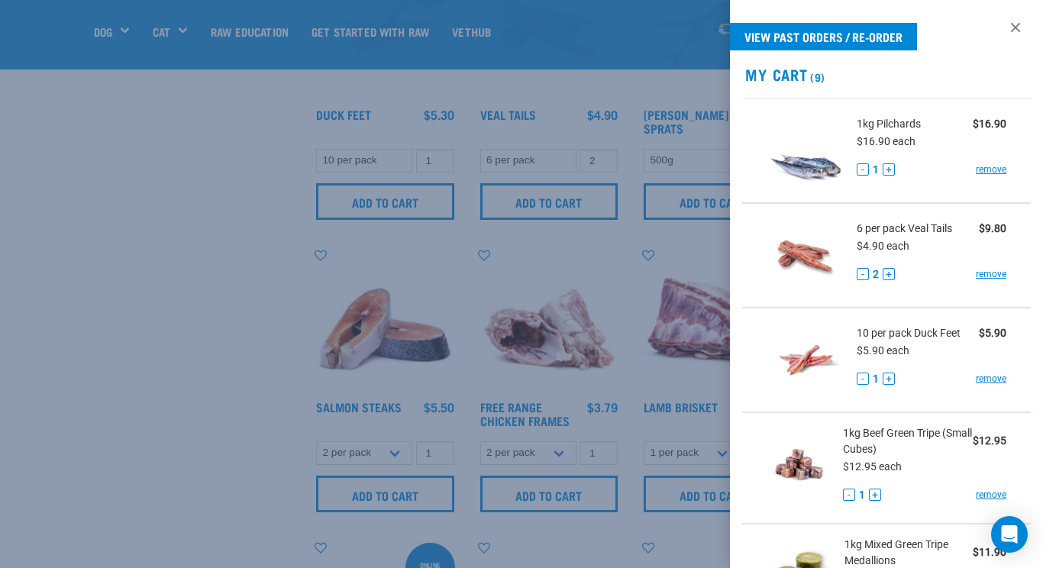
click at [216, 401] on div at bounding box center [521, 284] width 1043 height 568
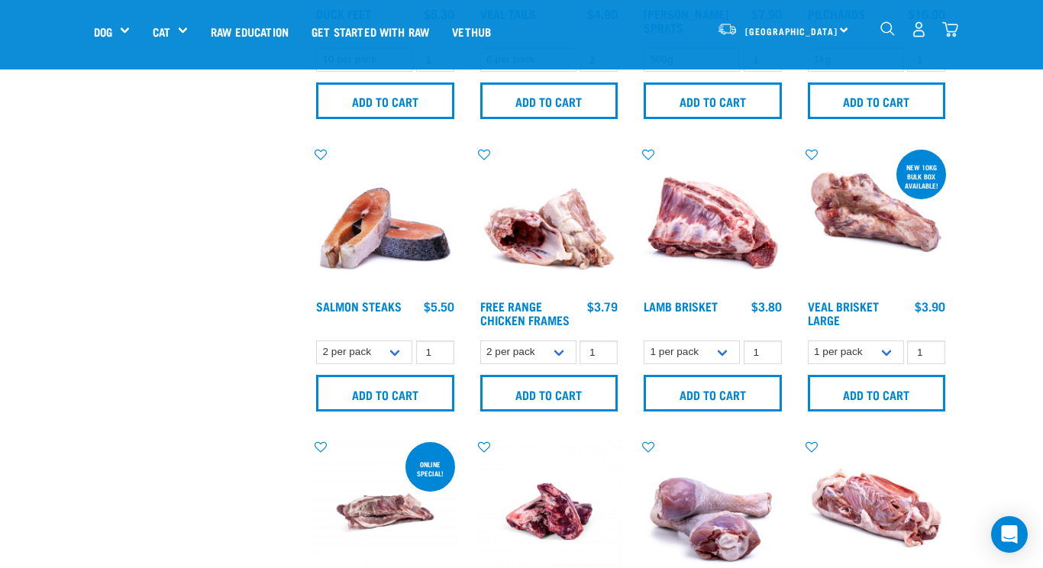
scroll to position [858, 0]
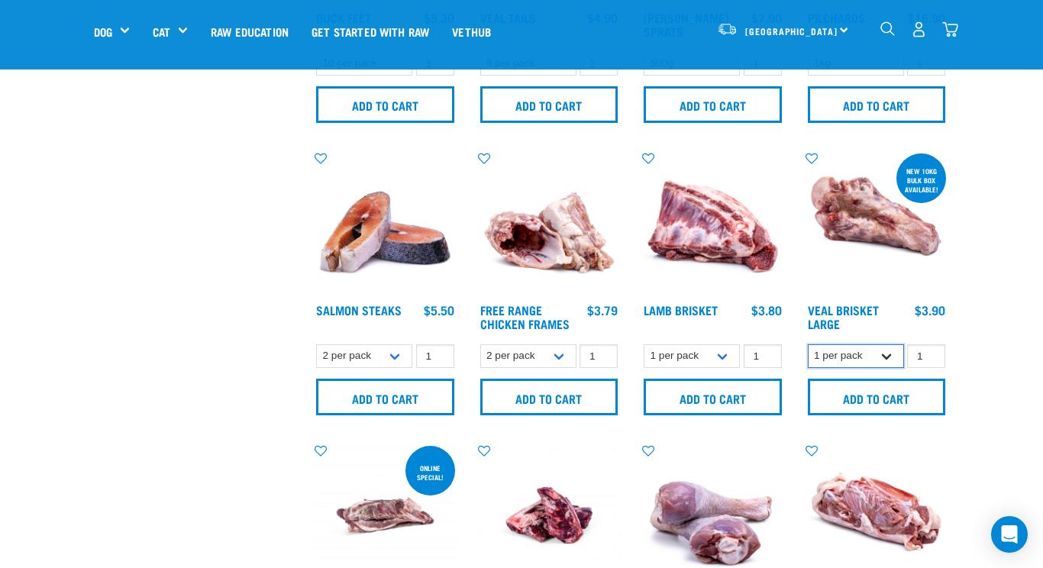
click at [892, 354] on select "1 per pack Bulk (10kg)" at bounding box center [856, 356] width 96 height 24
click at [808, 344] on select "1 per pack Bulk (10kg)" at bounding box center [856, 356] width 96 height 24
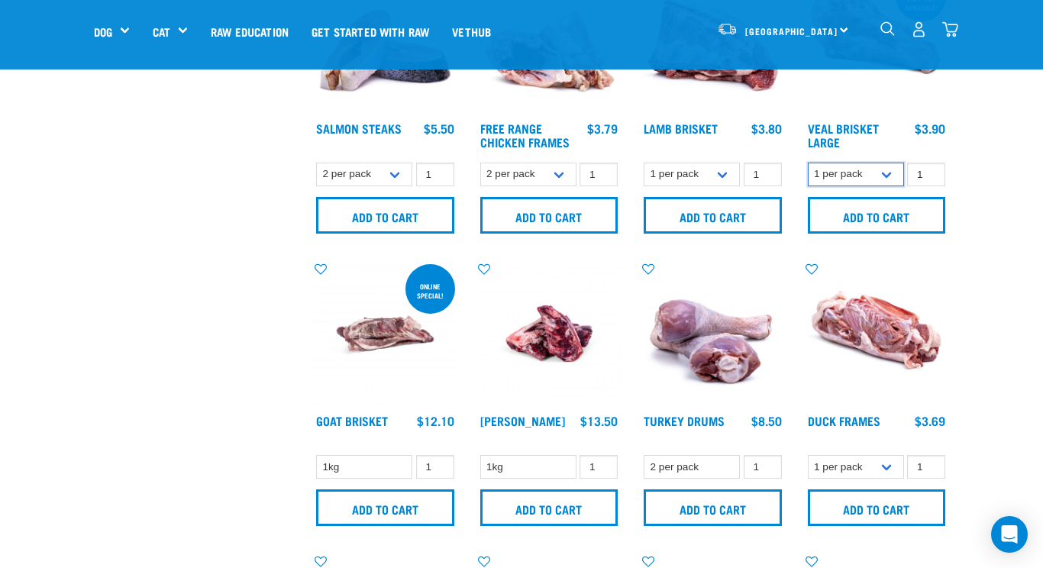
scroll to position [1042, 0]
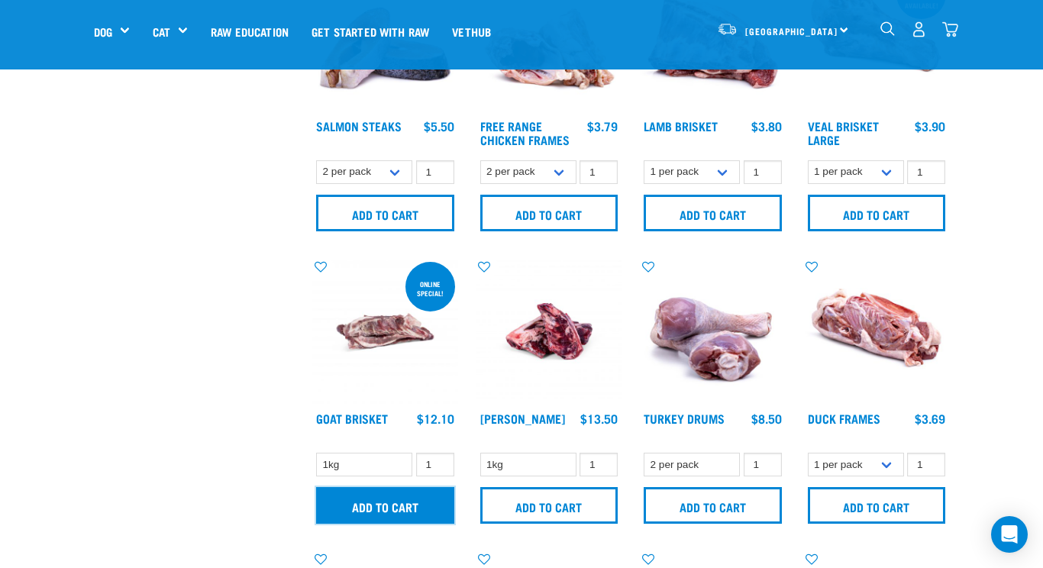
click at [381, 503] on input "Add to cart" at bounding box center [385, 505] width 138 height 37
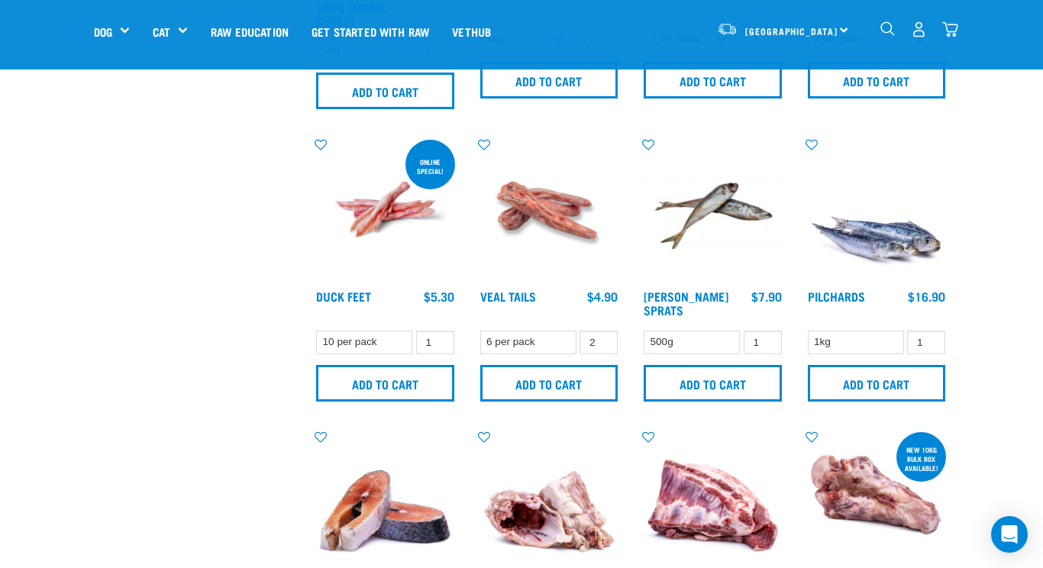
scroll to position [424, 0]
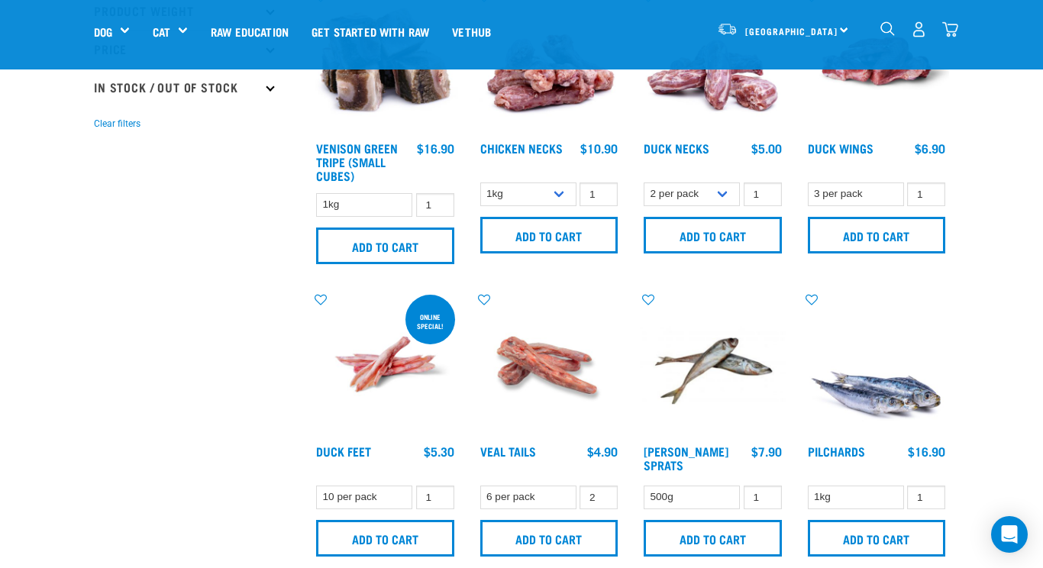
click at [954, 23] on img "dropdown navigation" at bounding box center [950, 29] width 16 height 16
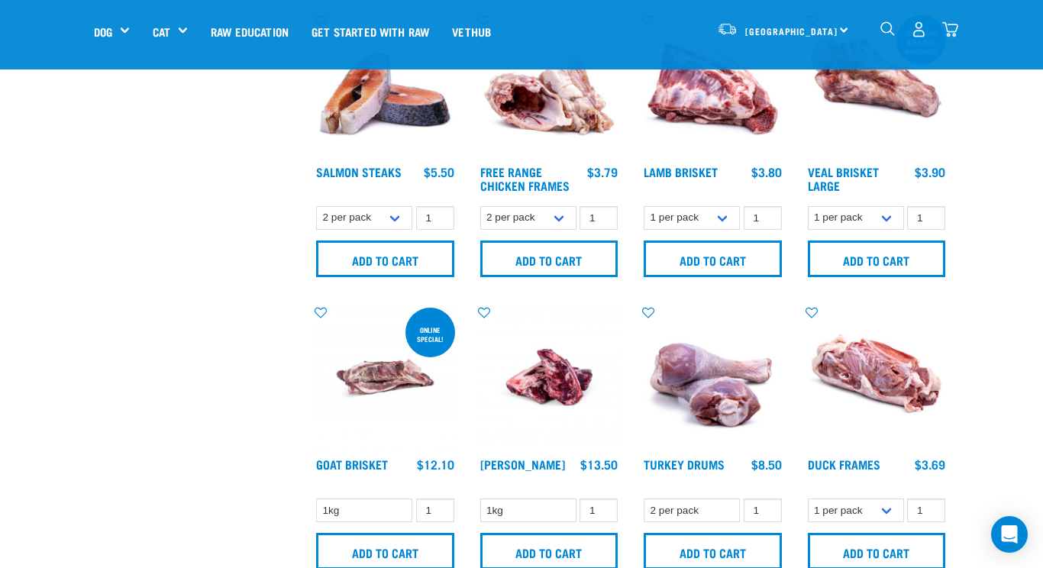
scroll to position [971, 0]
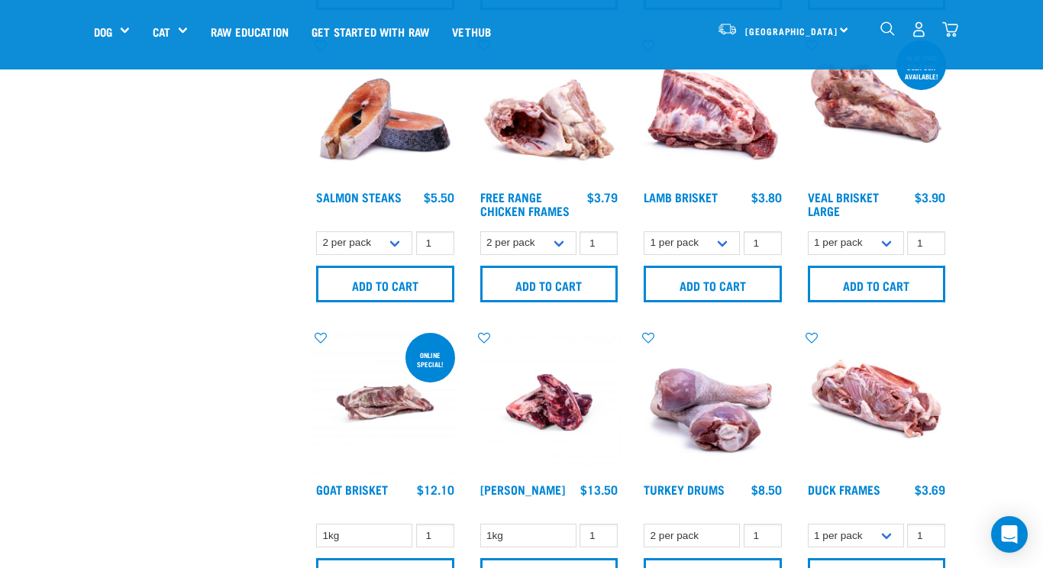
click at [949, 27] on img "dropdown navigation" at bounding box center [950, 29] width 16 height 16
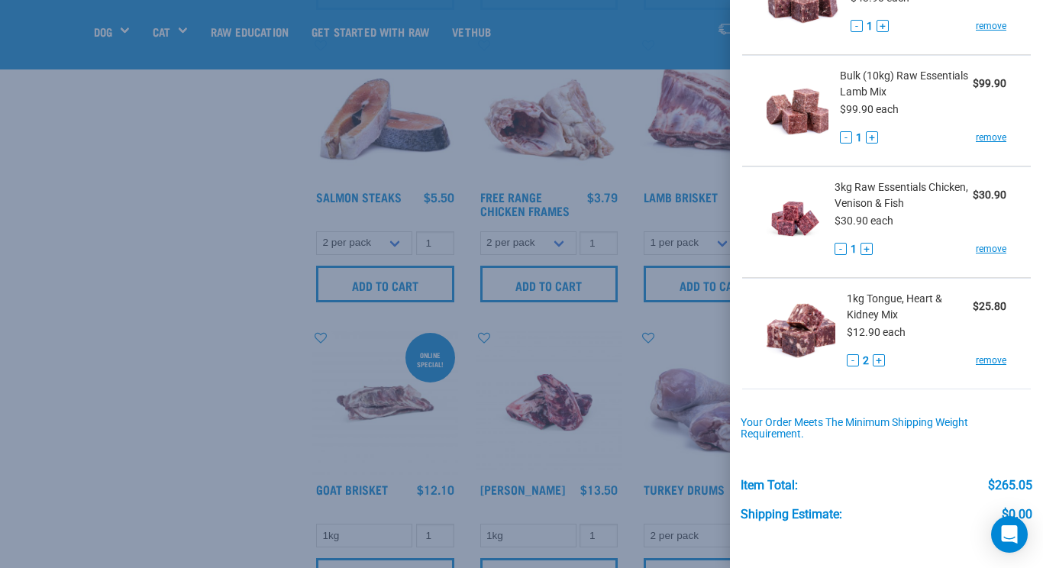
scroll to position [901, 0]
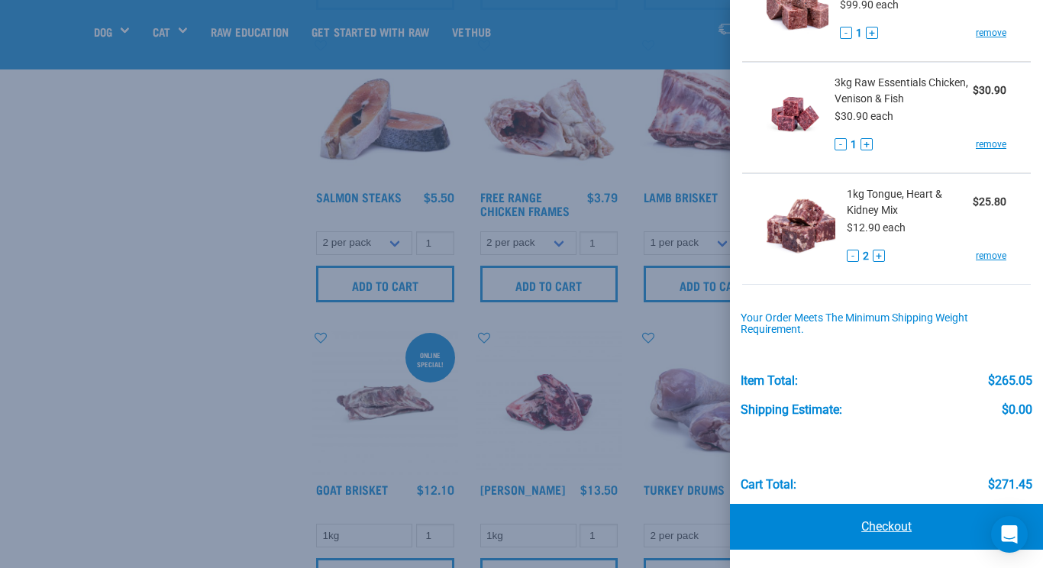
click at [880, 524] on link "Checkout" at bounding box center [886, 527] width 313 height 46
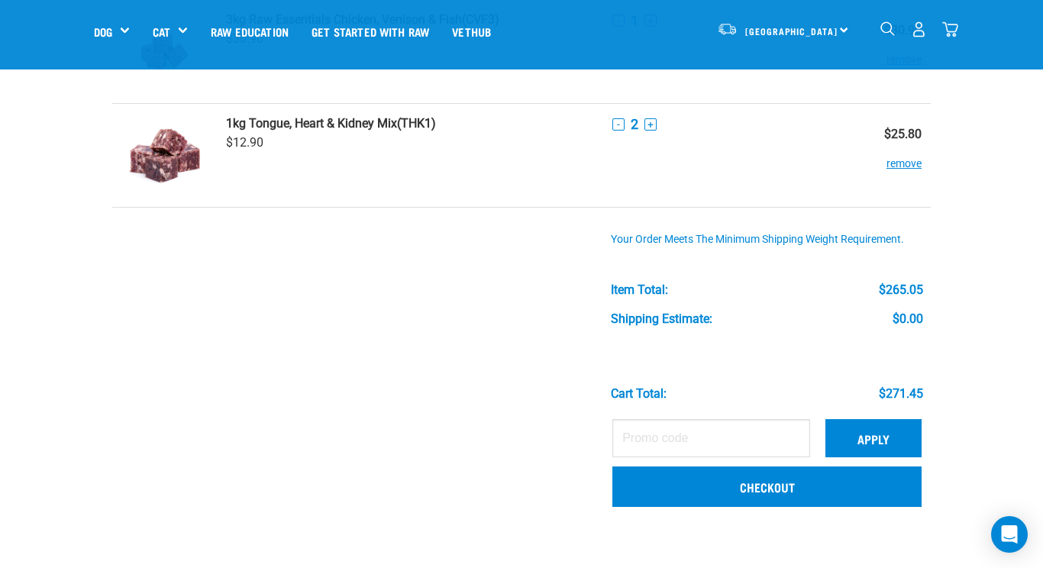
scroll to position [962, 0]
click at [864, 437] on button "Apply" at bounding box center [873, 437] width 96 height 38
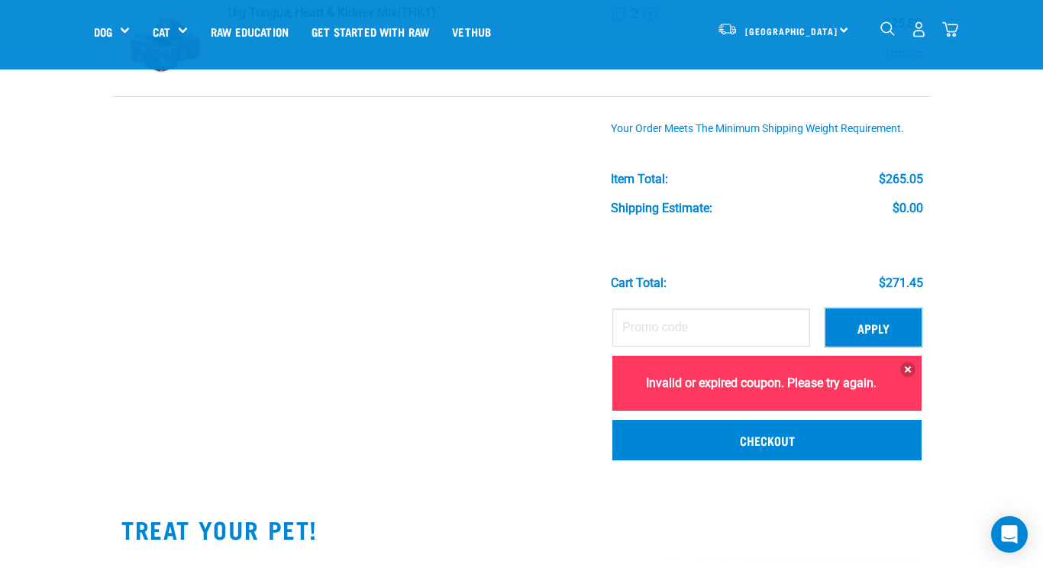
scroll to position [1074, 0]
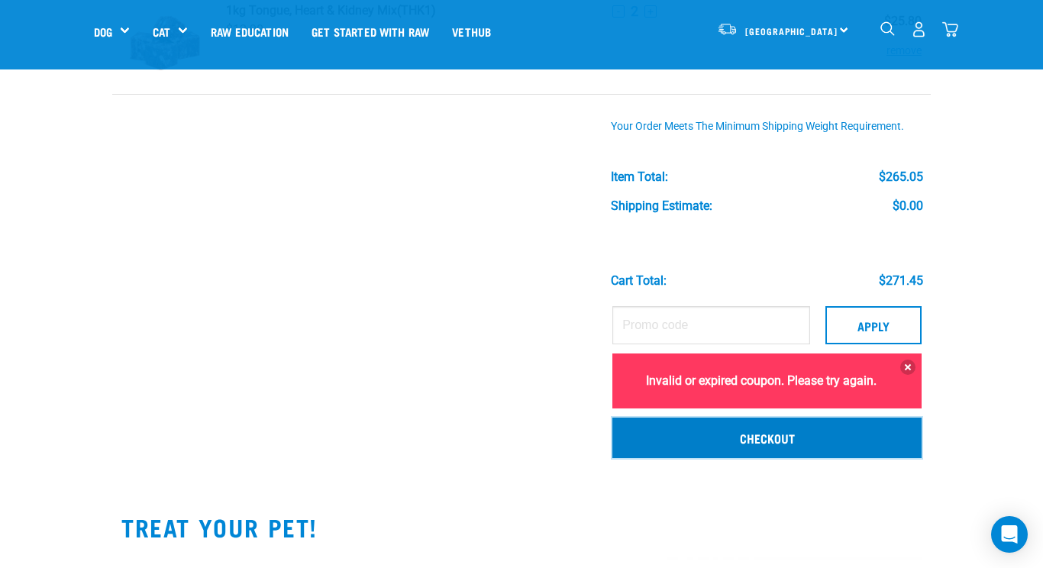
click at [760, 440] on link "Checkout" at bounding box center [766, 438] width 309 height 40
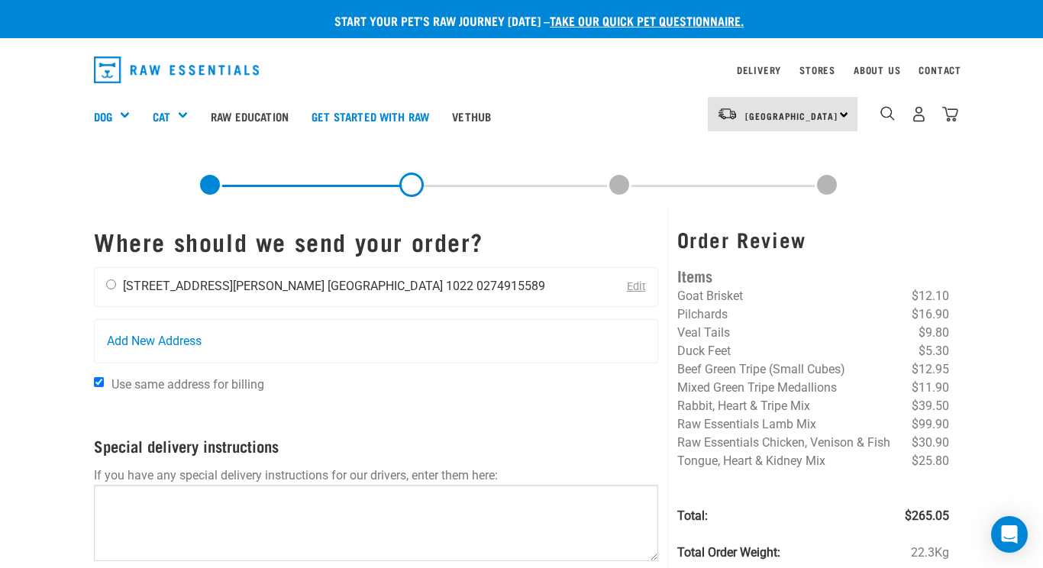
click at [105, 283] on div "Viviana Becker 33 Dignan Street Auckland 1022 0274915589" at bounding box center [326, 287] width 462 height 38
click at [109, 288] on input "radio" at bounding box center [111, 284] width 10 height 10
radio input "true"
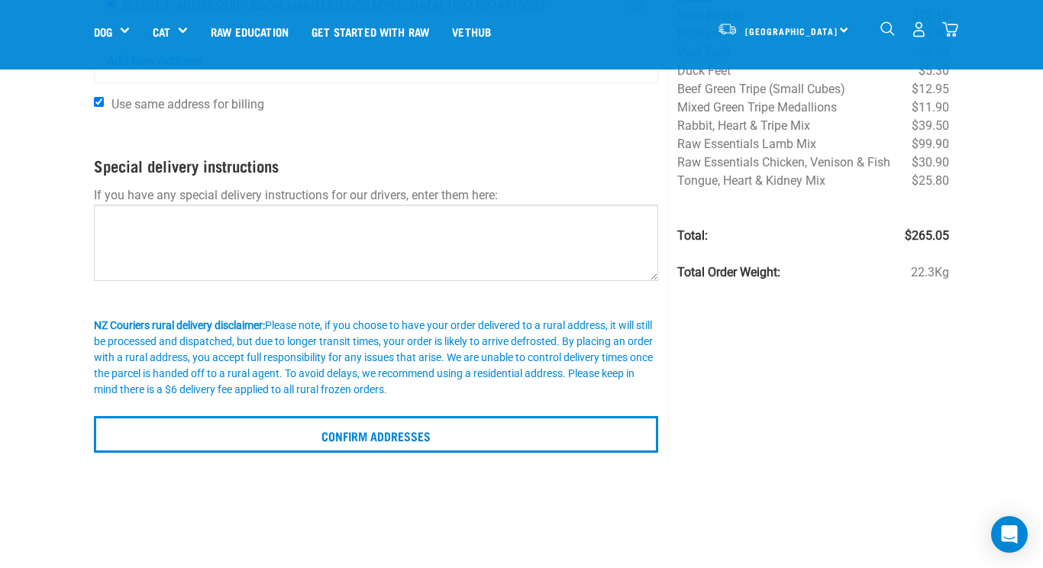
scroll to position [308, 0]
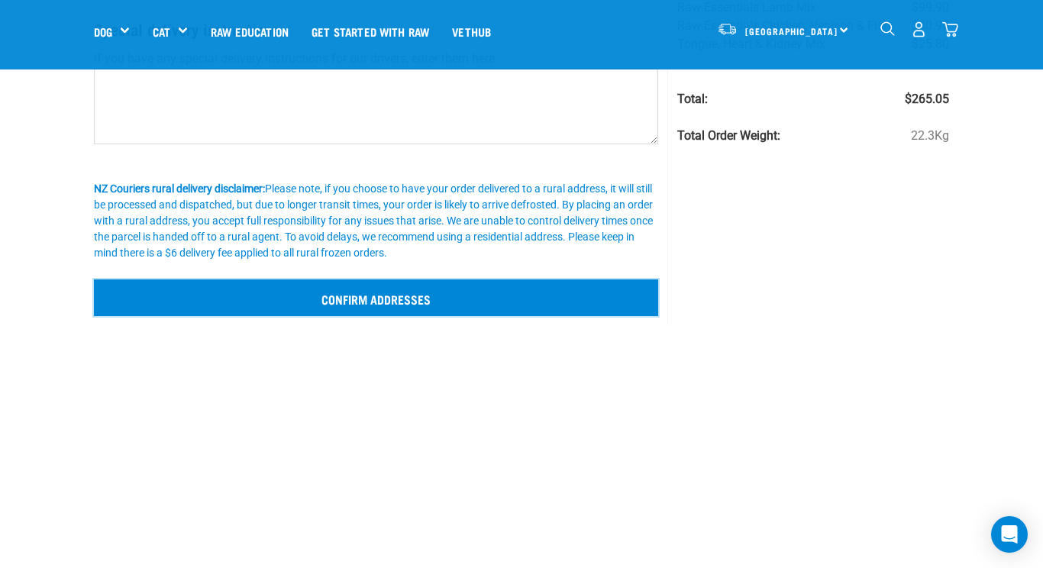
click at [316, 294] on input "Confirm addresses" at bounding box center [376, 297] width 564 height 37
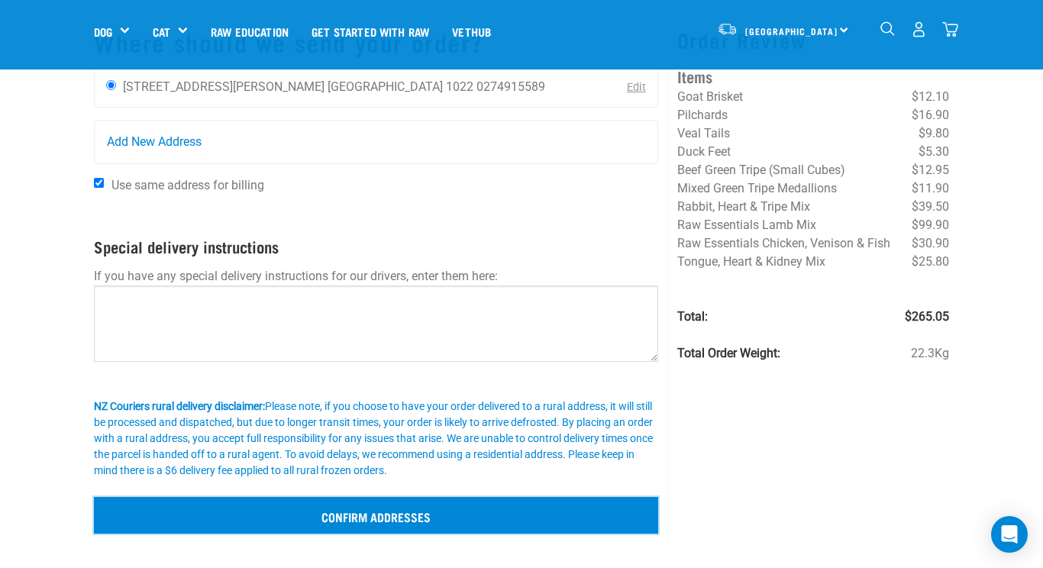
scroll to position [75, 0]
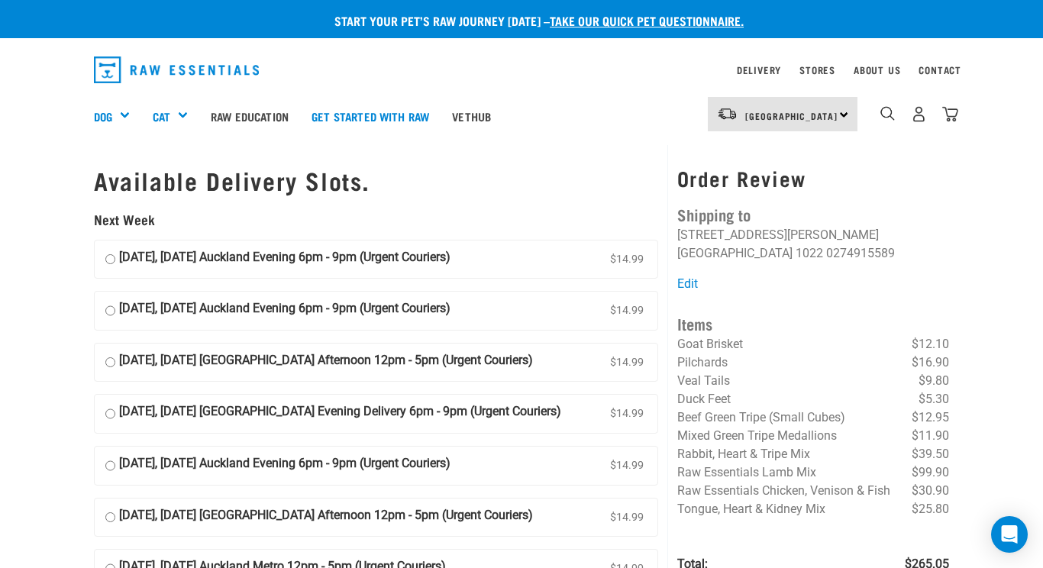
click at [111, 313] on input "[DATE], [DATE] Auckland Evening 6pm - 9pm (Urgent Couriers) $14.99" at bounding box center [110, 310] width 10 height 23
radio input "true"
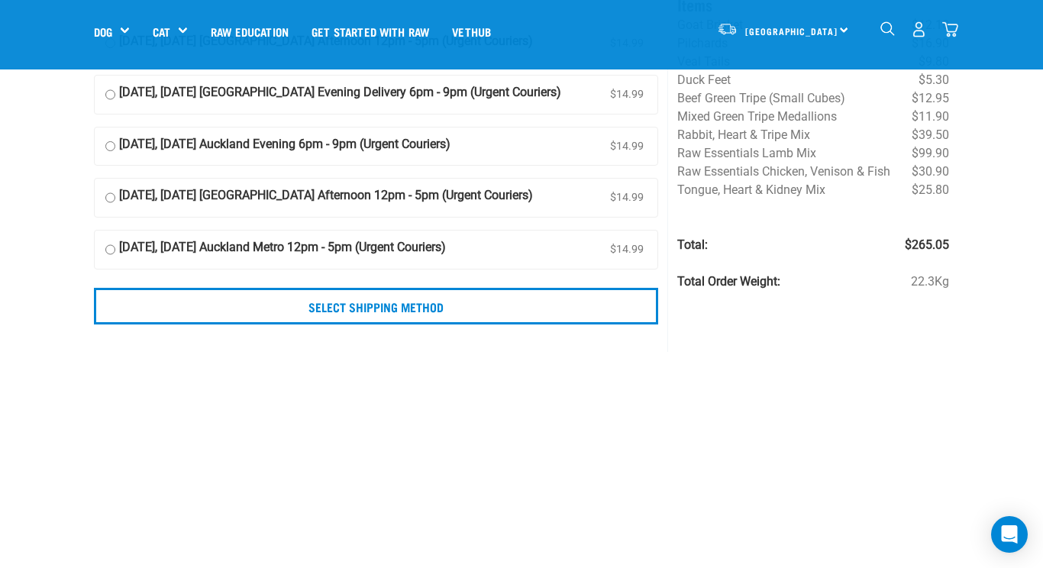
scroll to position [211, 0]
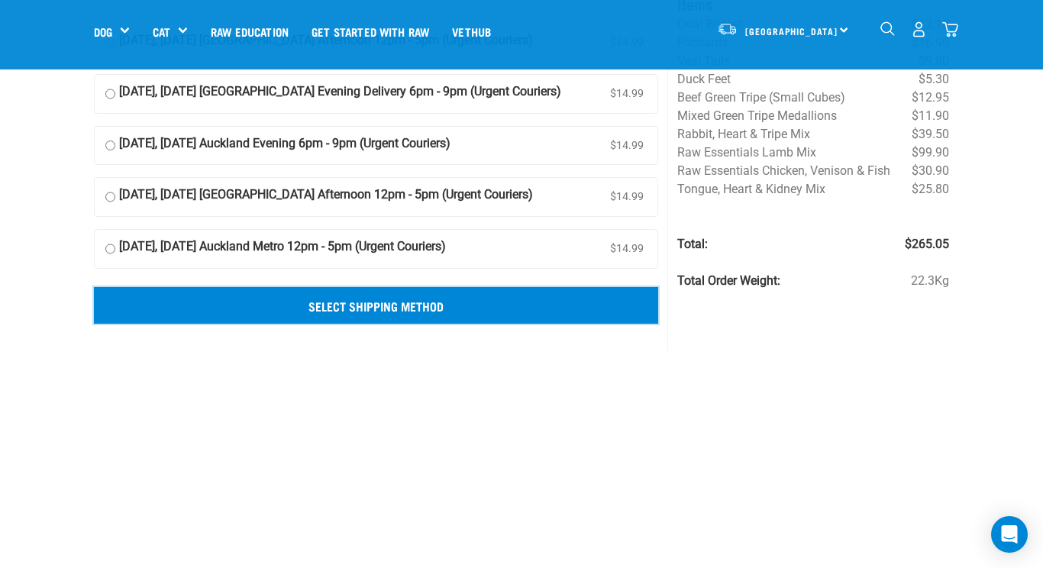
click at [363, 305] on input "Select Shipping Method" at bounding box center [376, 305] width 564 height 37
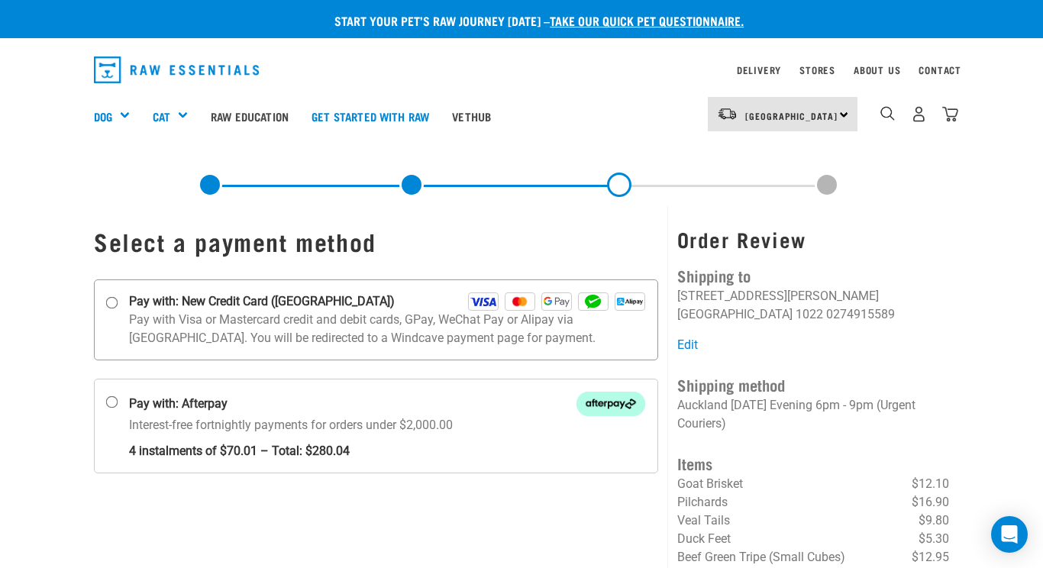
click at [111, 299] on input "Pay with: New Credit Card ([GEOGRAPHIC_DATA])" at bounding box center [112, 302] width 12 height 12
radio input "true"
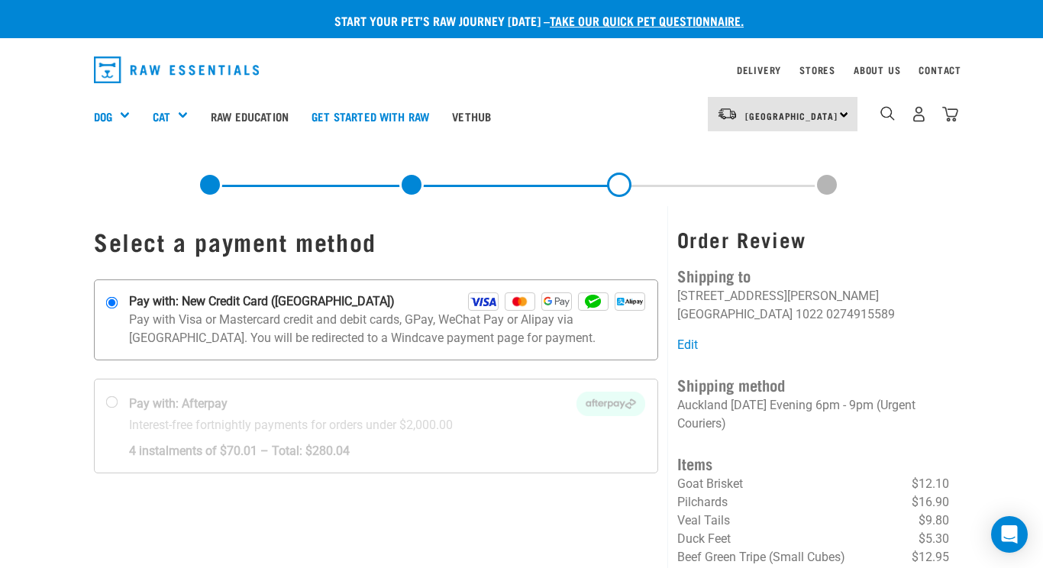
click at [480, 302] on img at bounding box center [483, 301] width 31 height 18
click at [118, 302] on input "Pay with: New Credit Card ([GEOGRAPHIC_DATA])" at bounding box center [112, 302] width 12 height 12
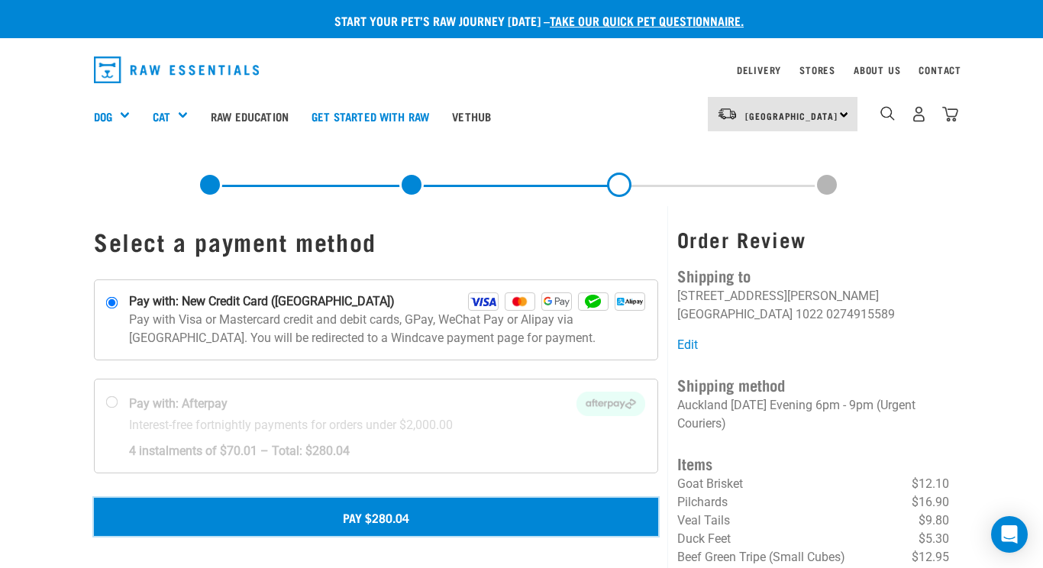
click at [459, 515] on button "Pay $280.04" at bounding box center [376, 517] width 564 height 38
